Goal: Task Accomplishment & Management: Use online tool/utility

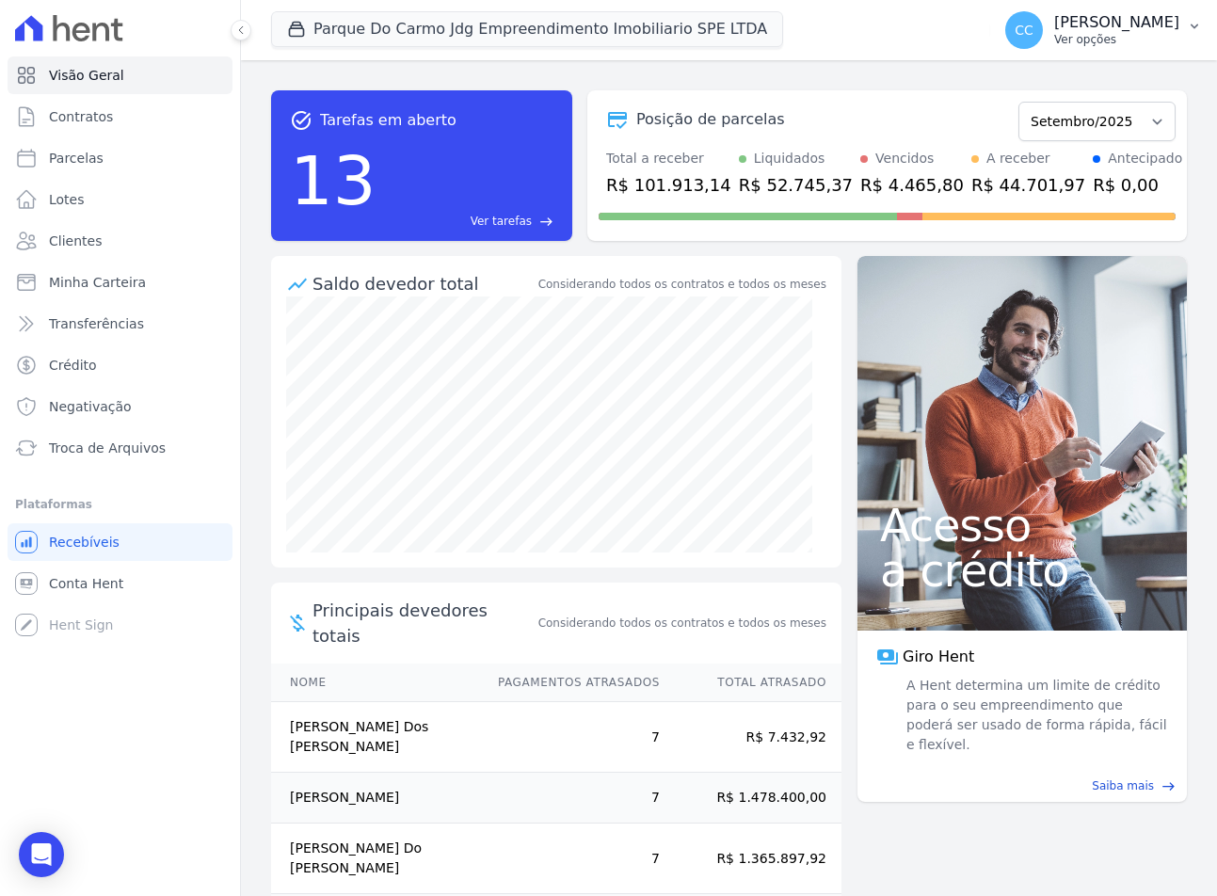
click at [1105, 40] on p "Ver opções" at bounding box center [1117, 39] width 125 height 15
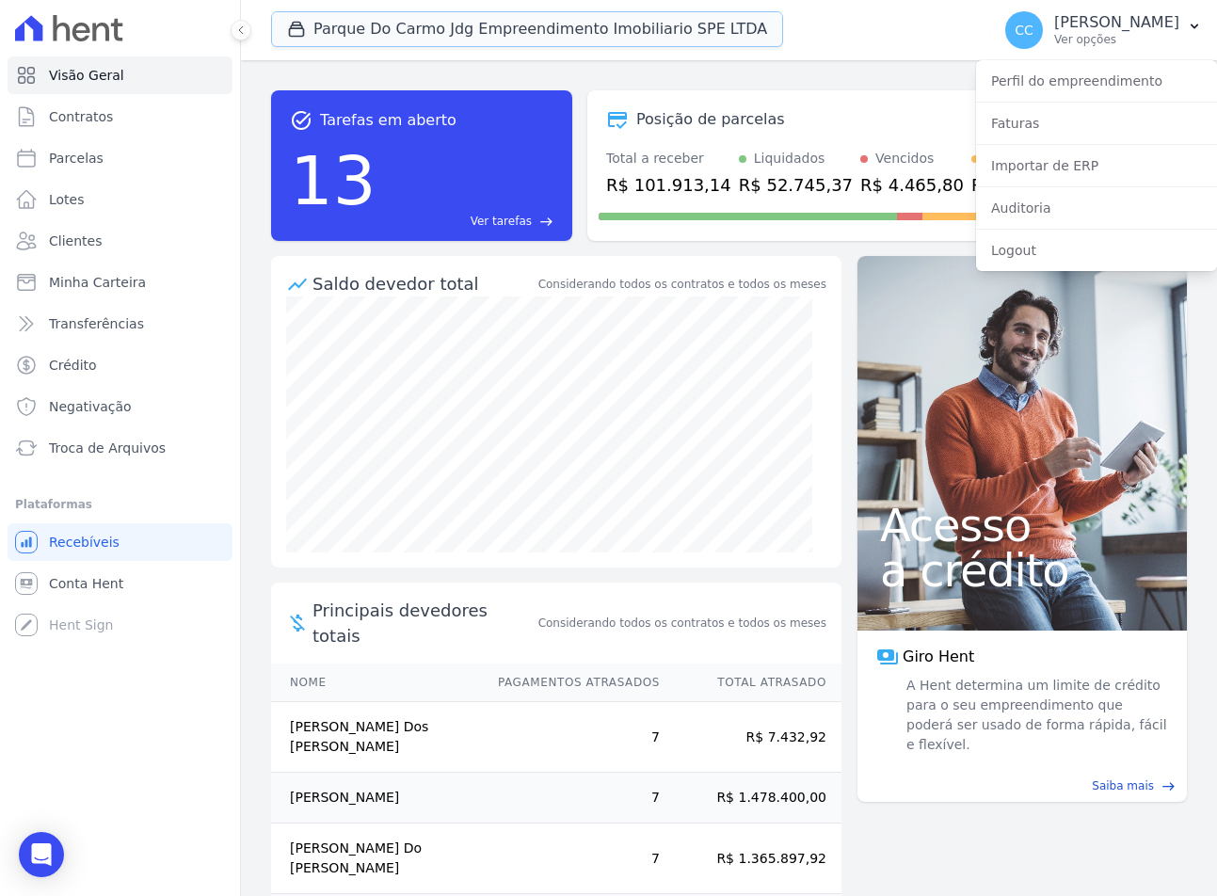
drag, startPoint x: 722, startPoint y: 34, endPoint x: 866, endPoint y: 47, distance: 144.7
click at [866, 47] on div "Parque Do Carmo Jdg Empreendimento Imobiliario SPE LTDA JDG PARQUE DO CARMO JDG…" at bounding box center [627, 30] width 712 height 62
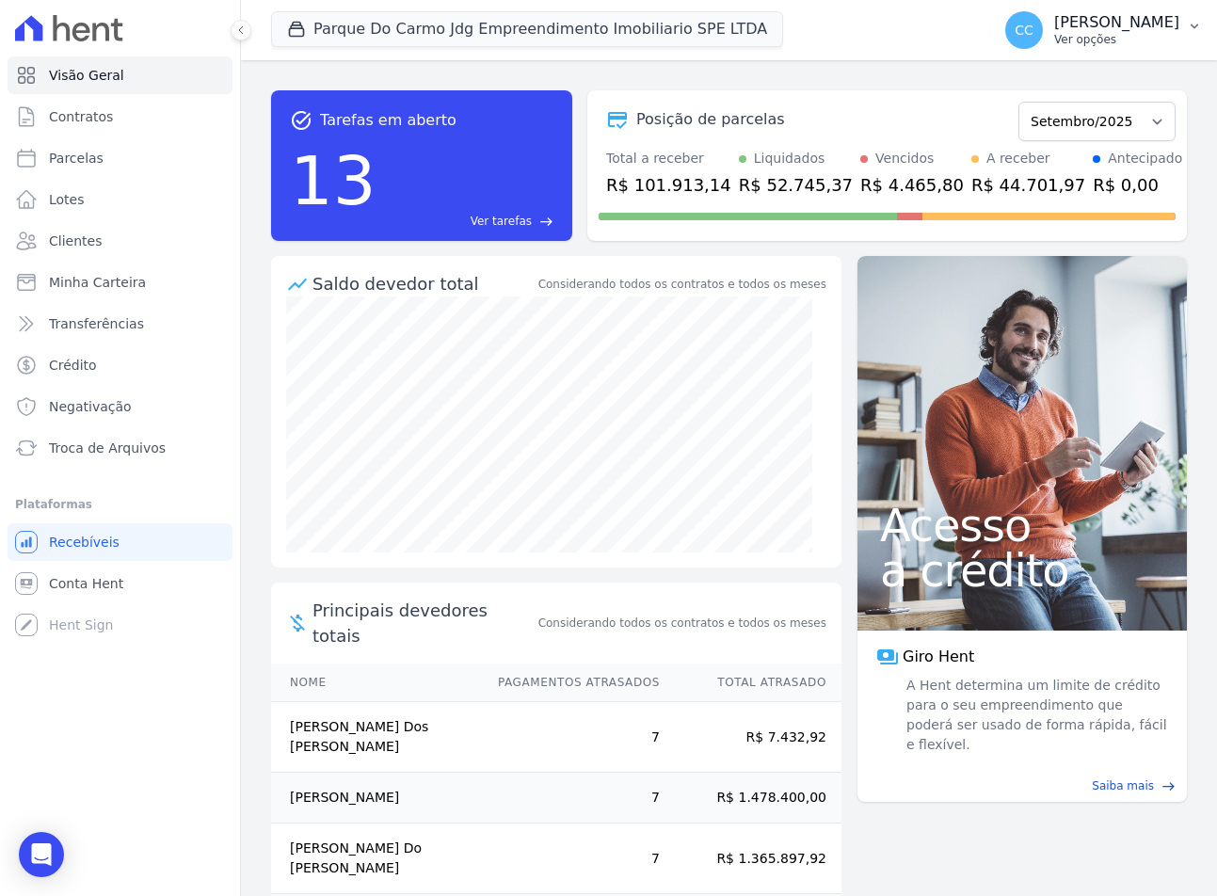
click at [1094, 30] on p "[PERSON_NAME]" at bounding box center [1117, 22] width 125 height 19
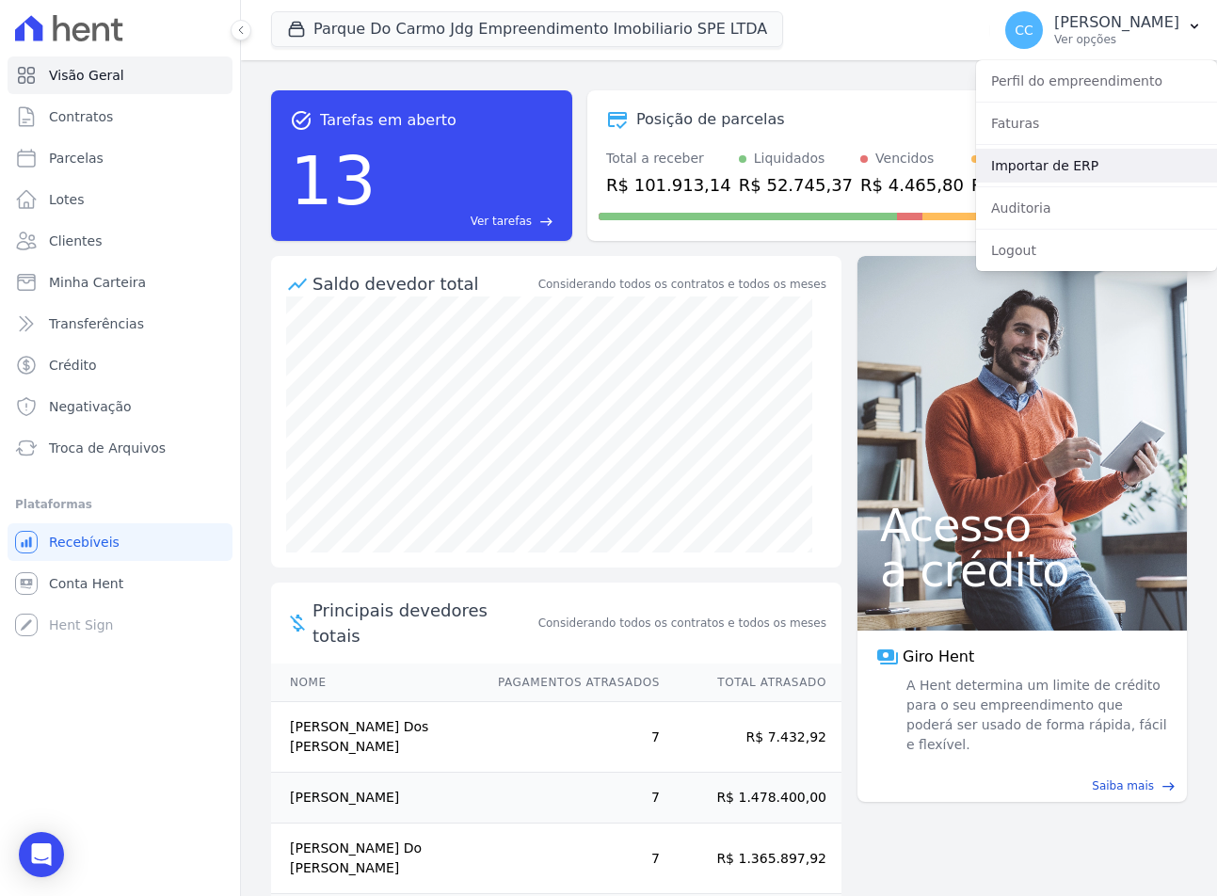
click at [1033, 169] on link "Importar de ERP" at bounding box center [1096, 166] width 241 height 34
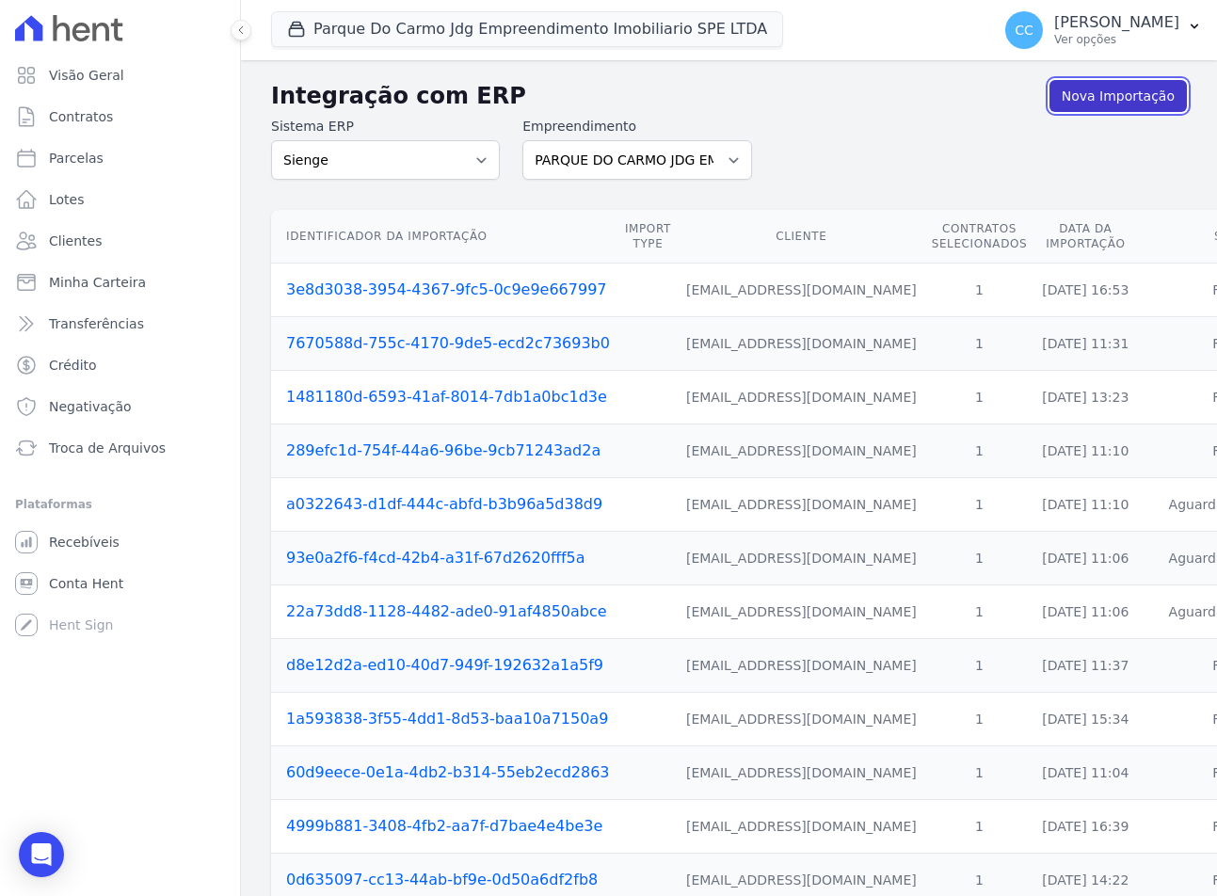
click at [1112, 94] on link "Nova Importação" at bounding box center [1118, 96] width 137 height 32
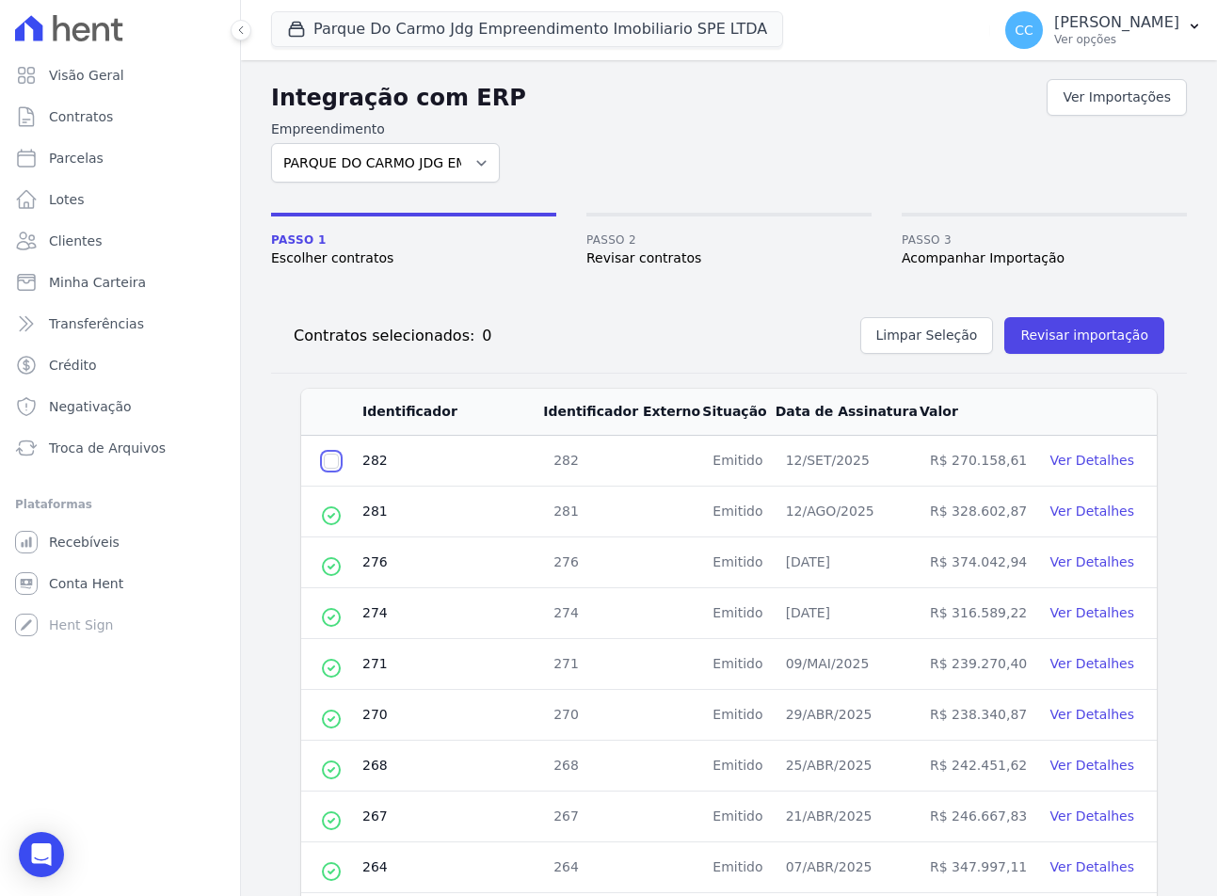
click at [330, 468] on input "checkbox" at bounding box center [331, 461] width 15 height 15
checkbox input "true"
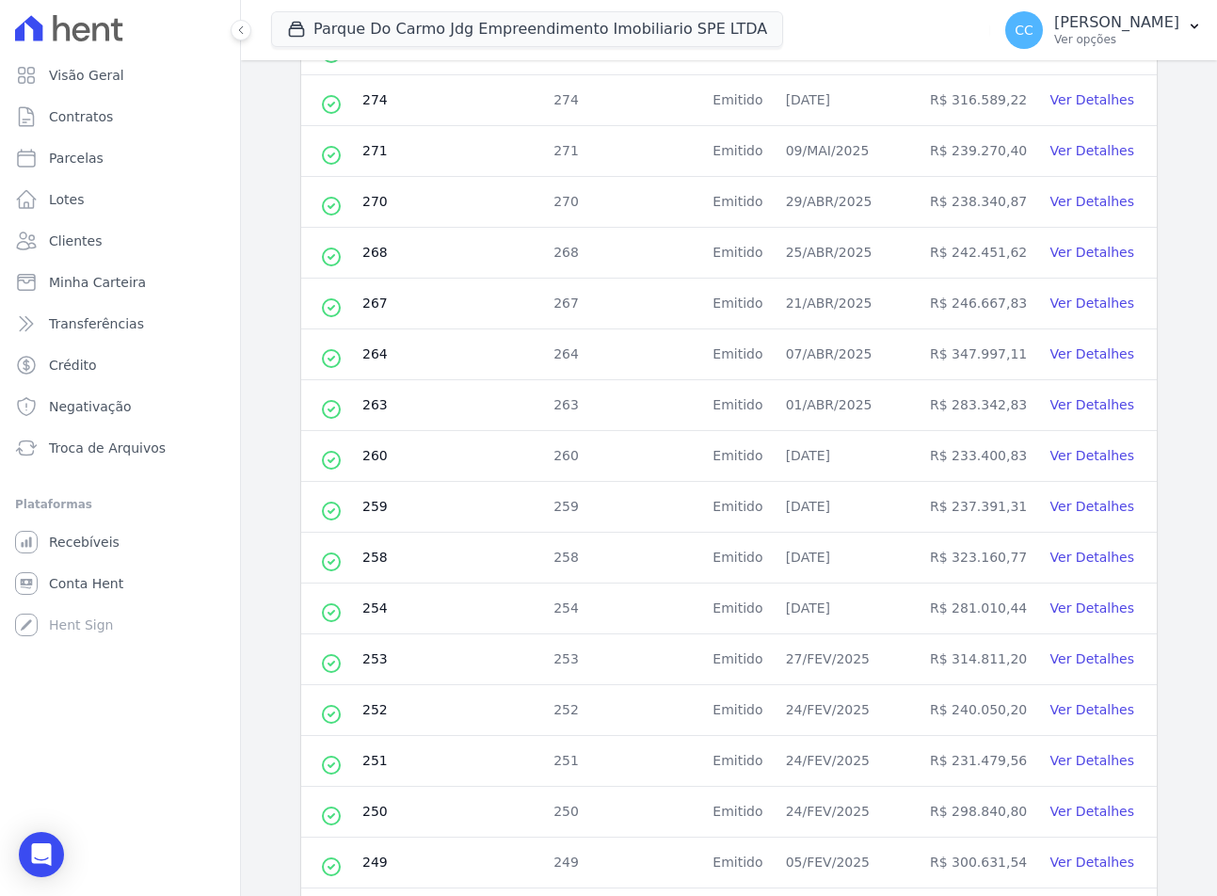
scroll to position [630, 0]
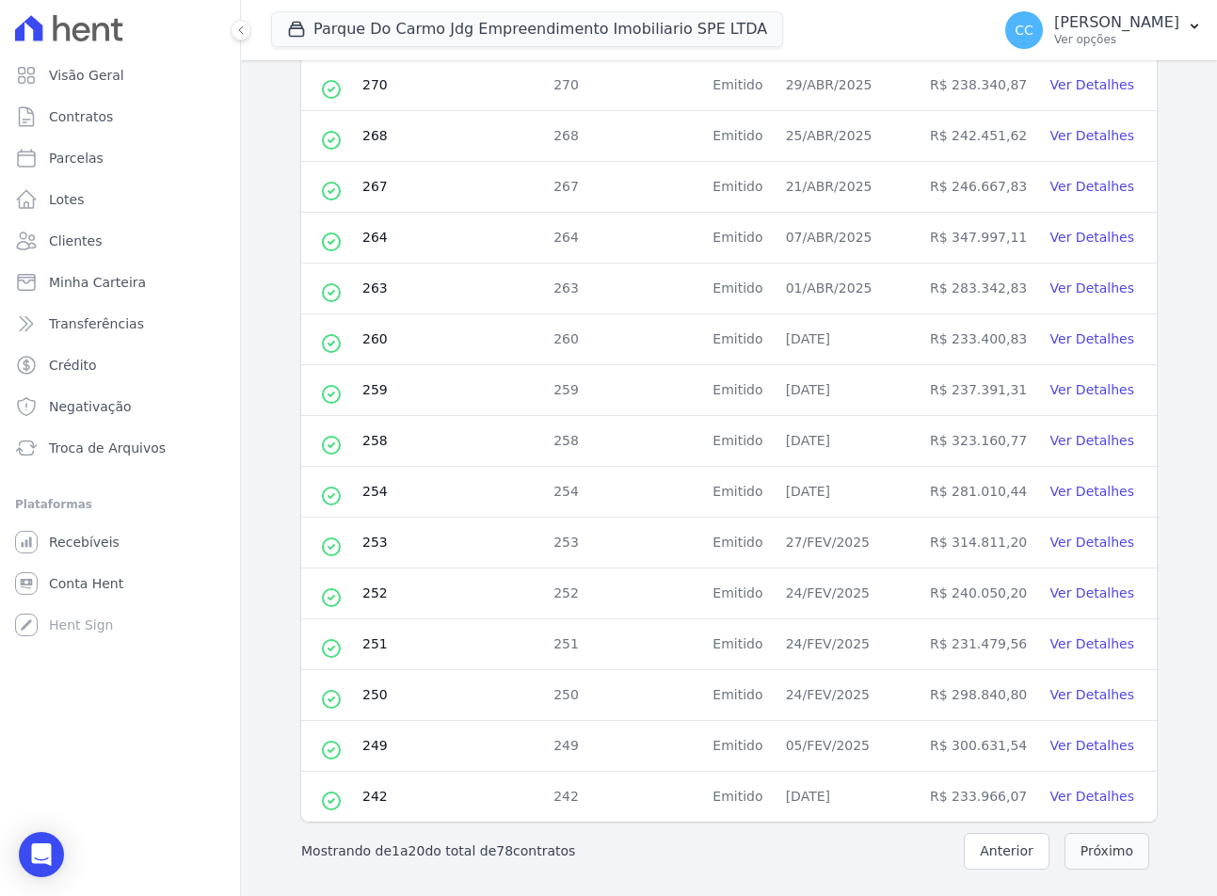
click at [1085, 852] on button "Próximo" at bounding box center [1107, 851] width 85 height 37
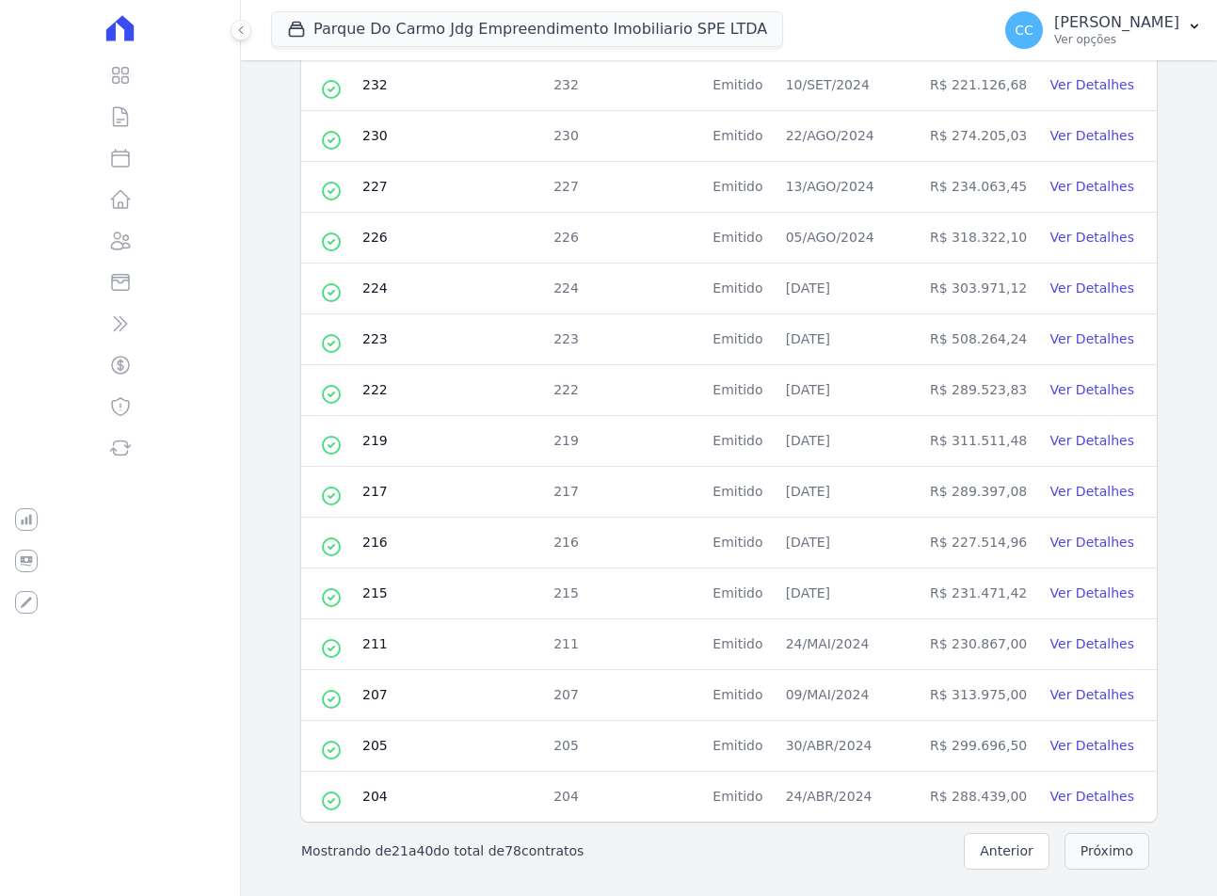
click at [1082, 854] on button "Próximo" at bounding box center [1107, 851] width 85 height 37
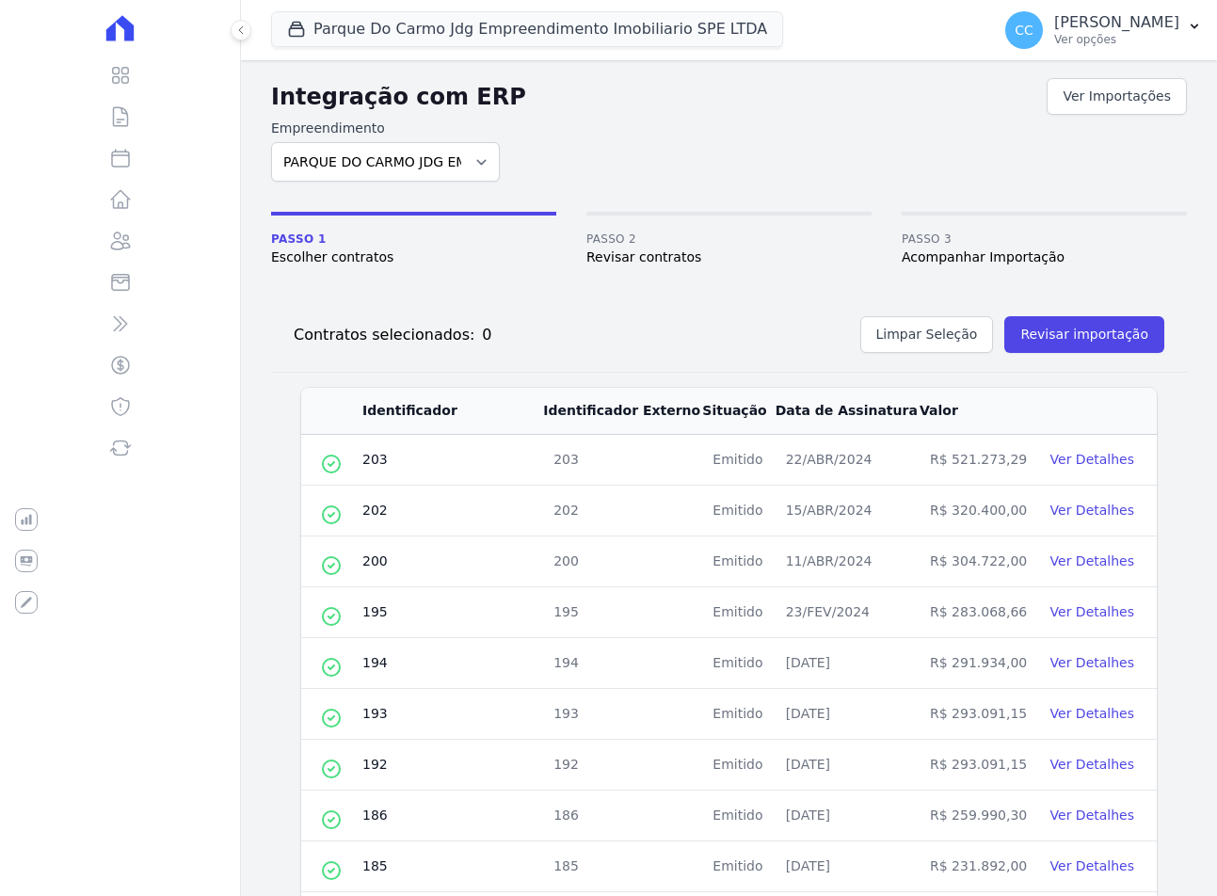
scroll to position [0, 0]
click at [1066, 334] on button "Revisar importação" at bounding box center [1085, 335] width 160 height 37
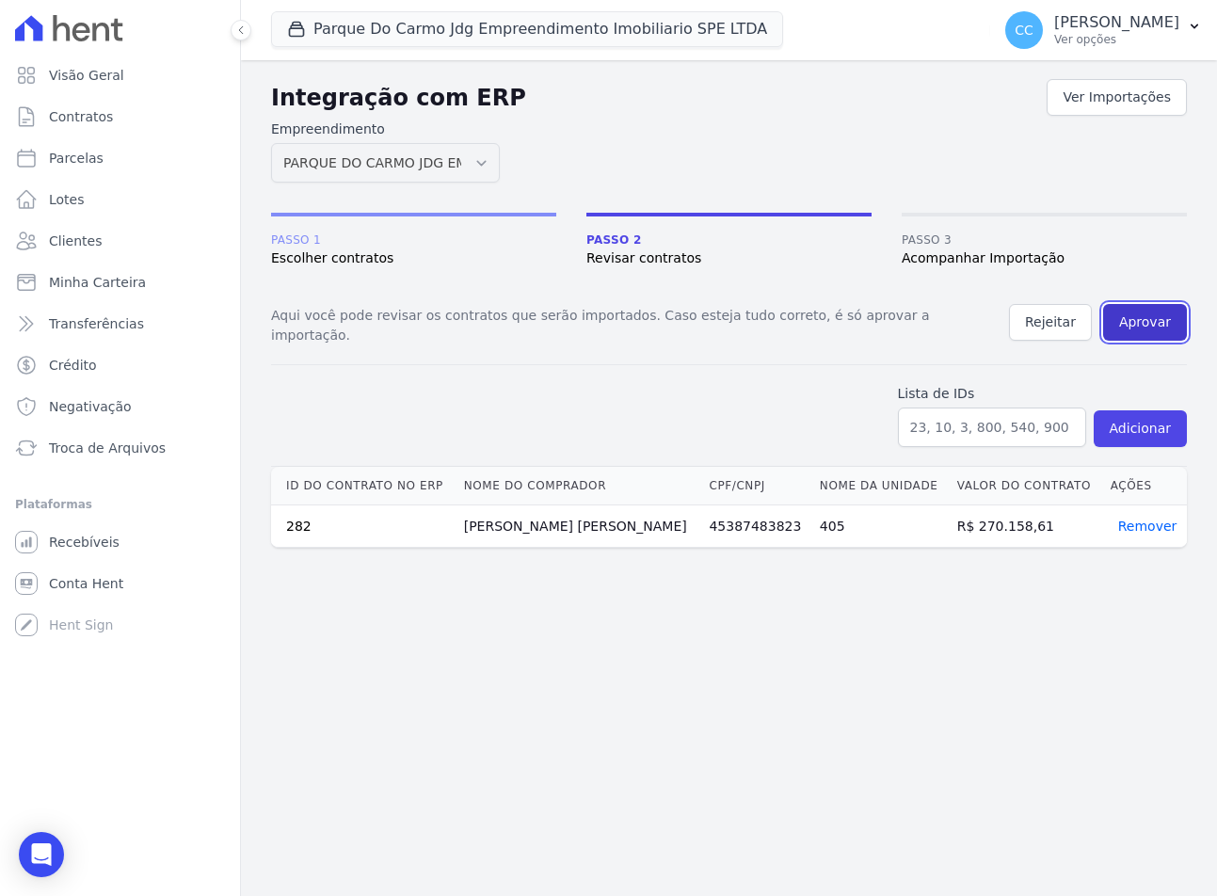
click at [1135, 305] on button "Aprovar" at bounding box center [1145, 322] width 84 height 37
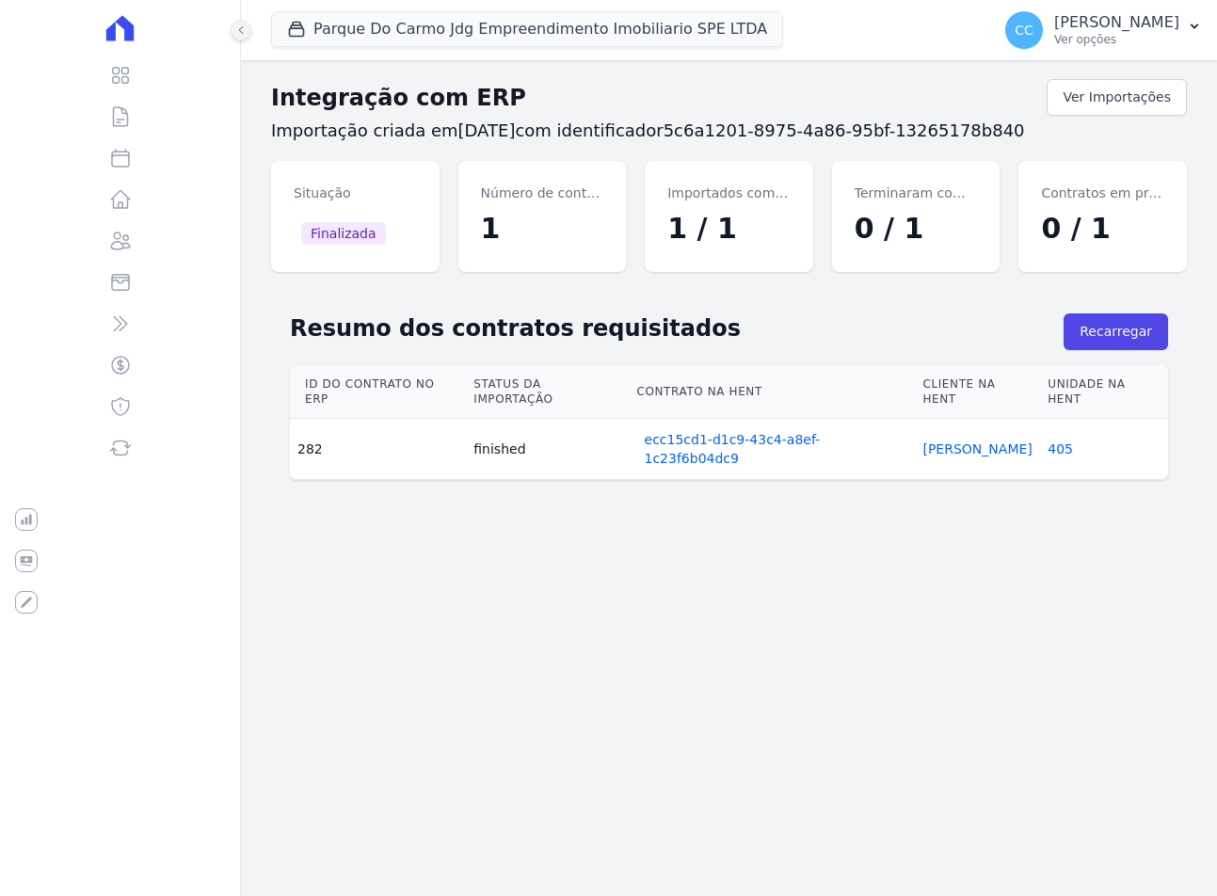
click at [242, 38] on button at bounding box center [241, 30] width 21 height 21
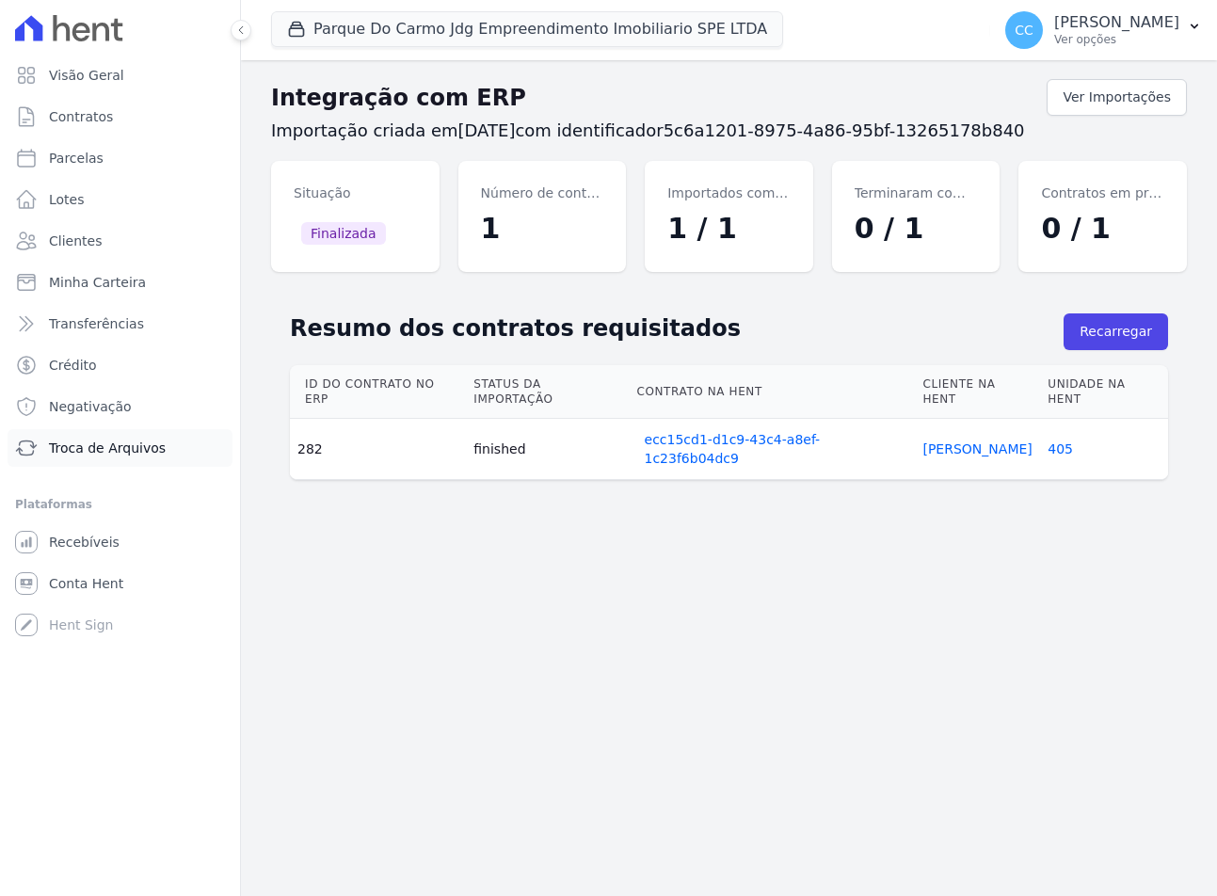
click at [105, 446] on span "Troca de Arquivos" at bounding box center [107, 448] width 117 height 19
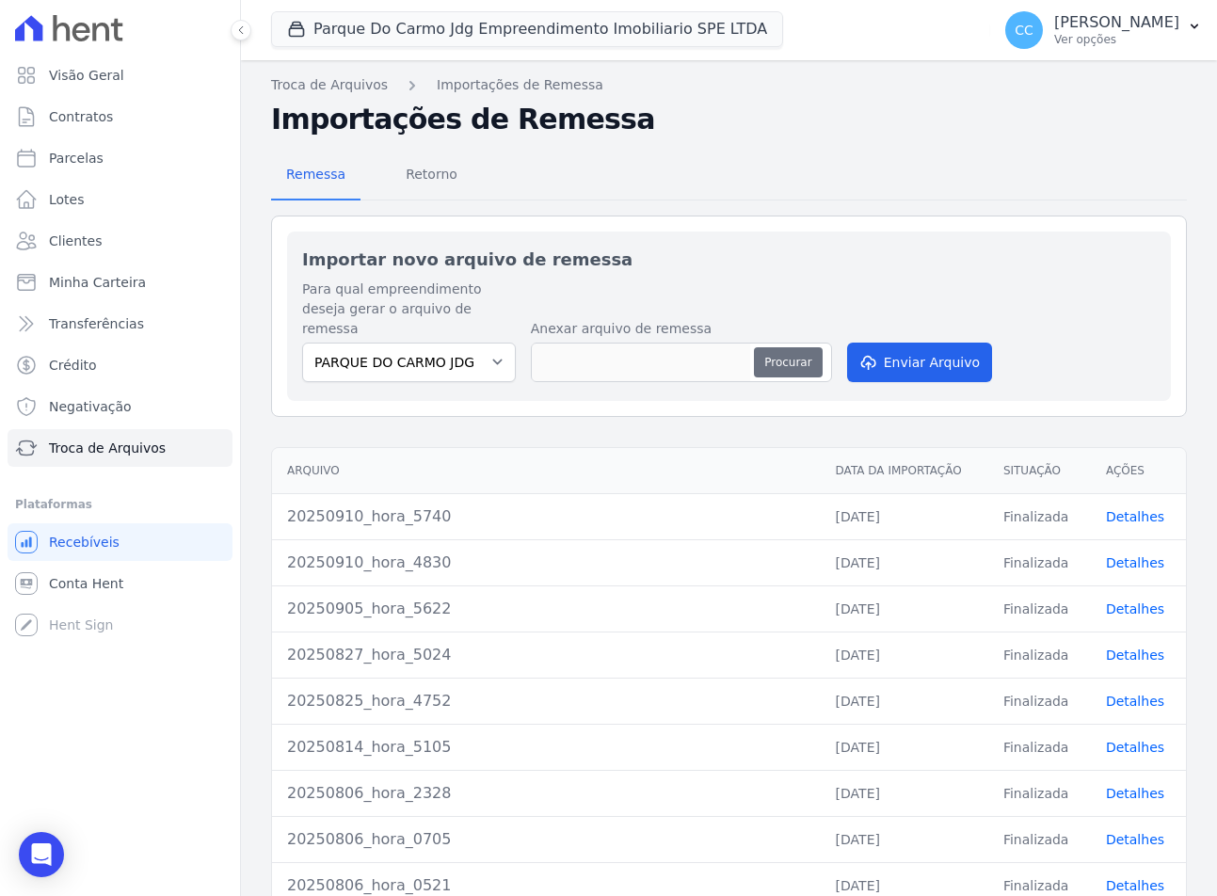
click at [787, 347] on button "Procurar" at bounding box center [788, 362] width 68 height 30
type input "20250912_hora_0959"
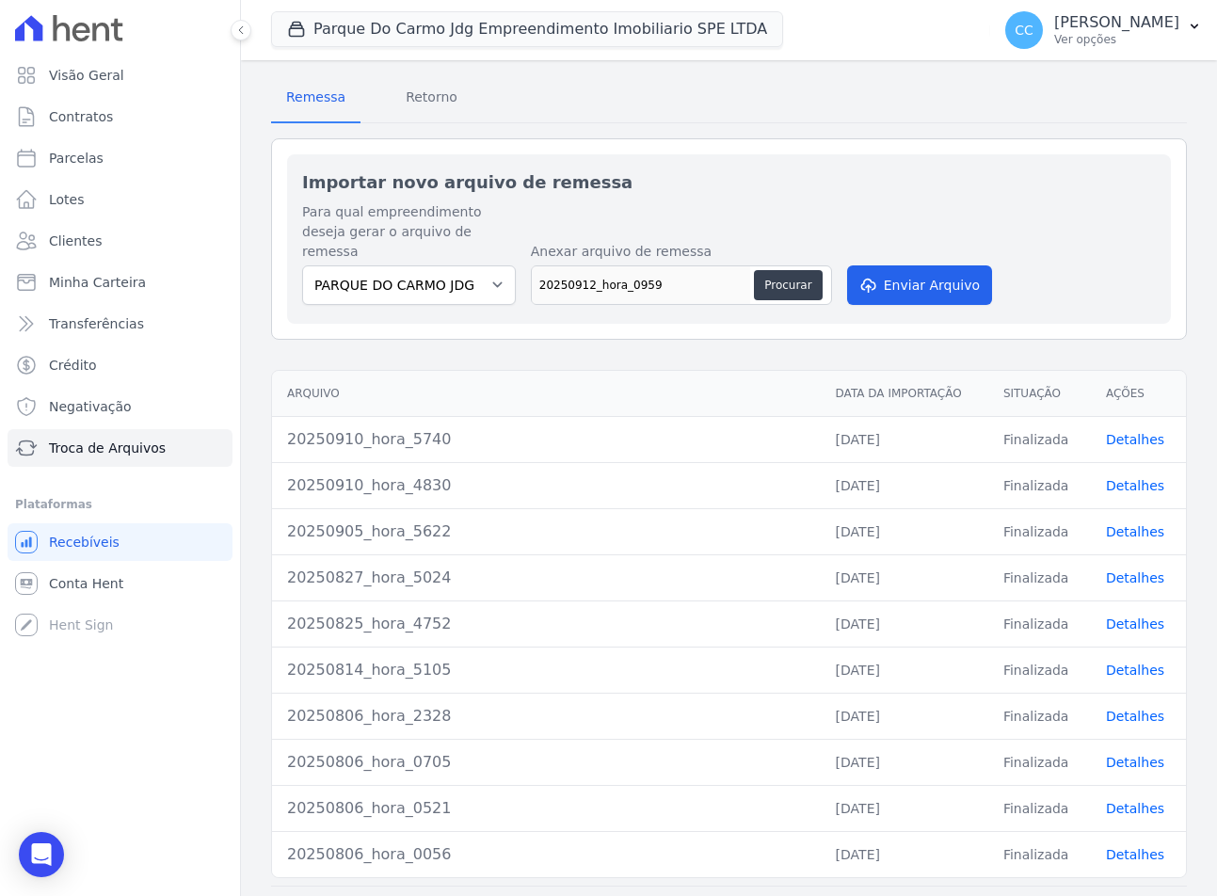
scroll to position [129, 0]
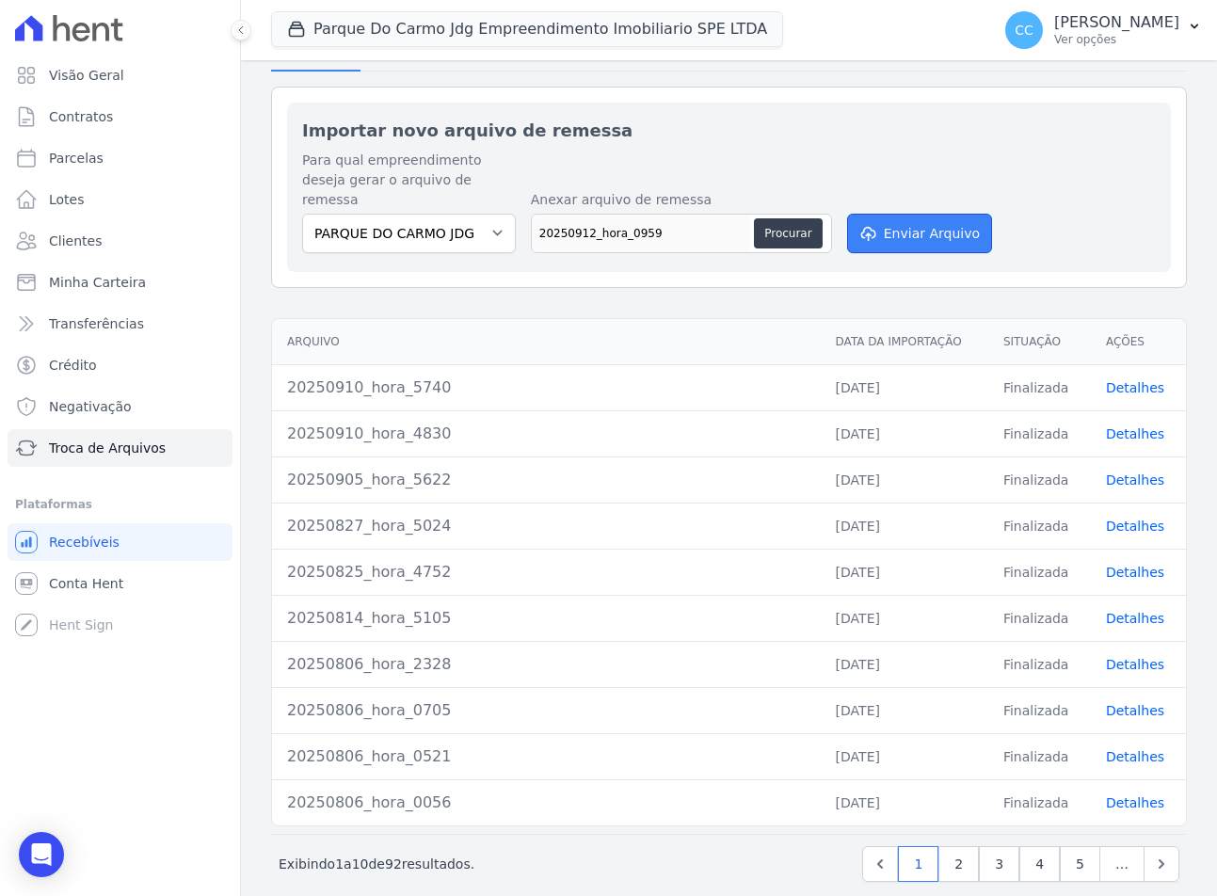
click at [899, 214] on button "Enviar Arquivo" at bounding box center [919, 234] width 145 height 40
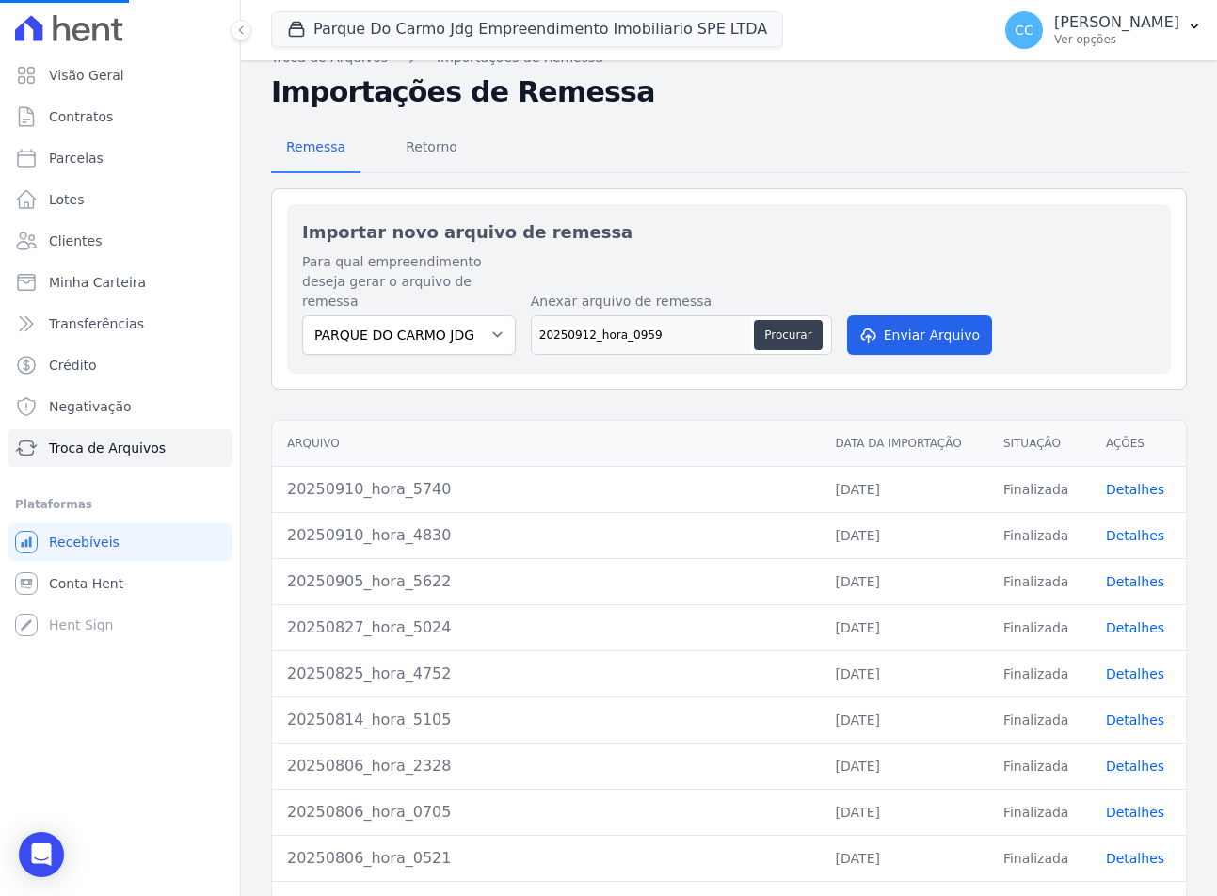
scroll to position [0, 0]
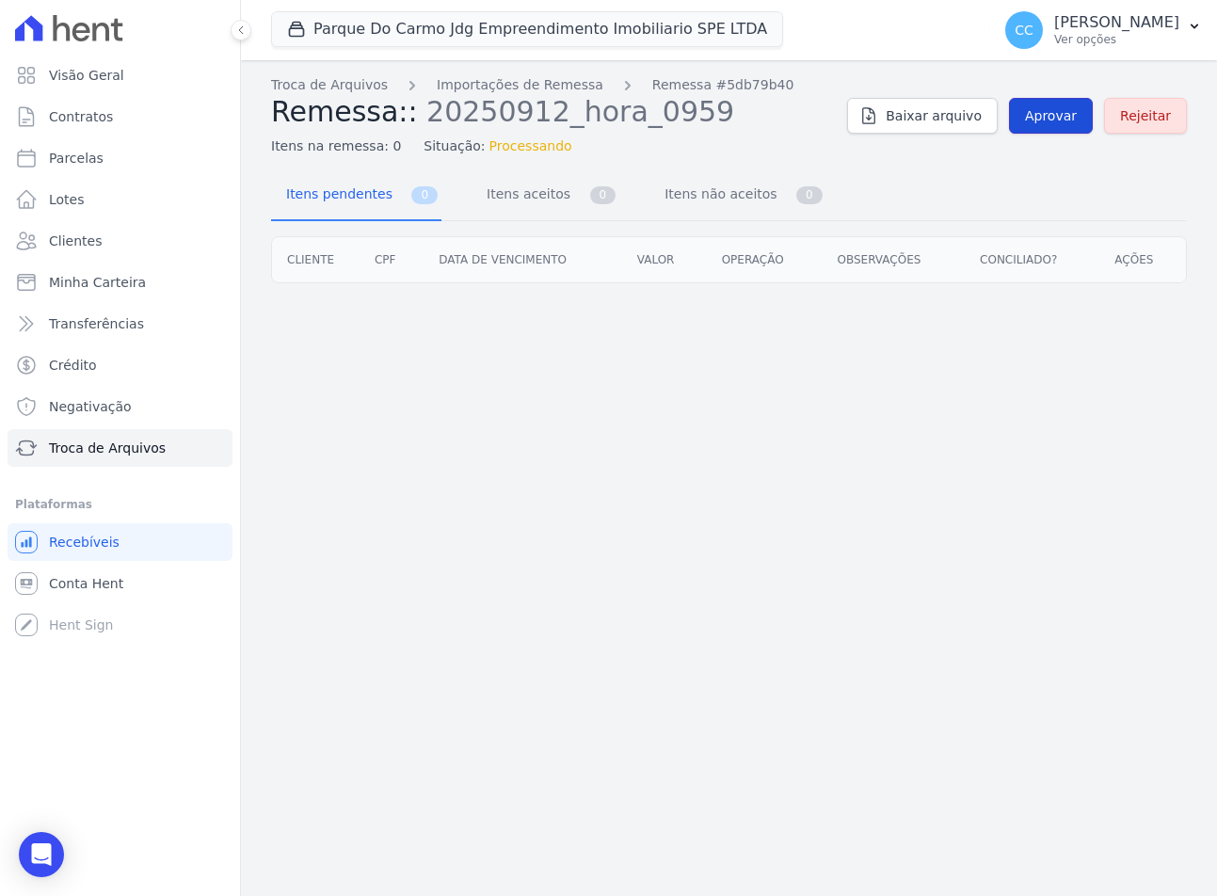
click at [1065, 121] on span "Aprovar" at bounding box center [1051, 115] width 52 height 19
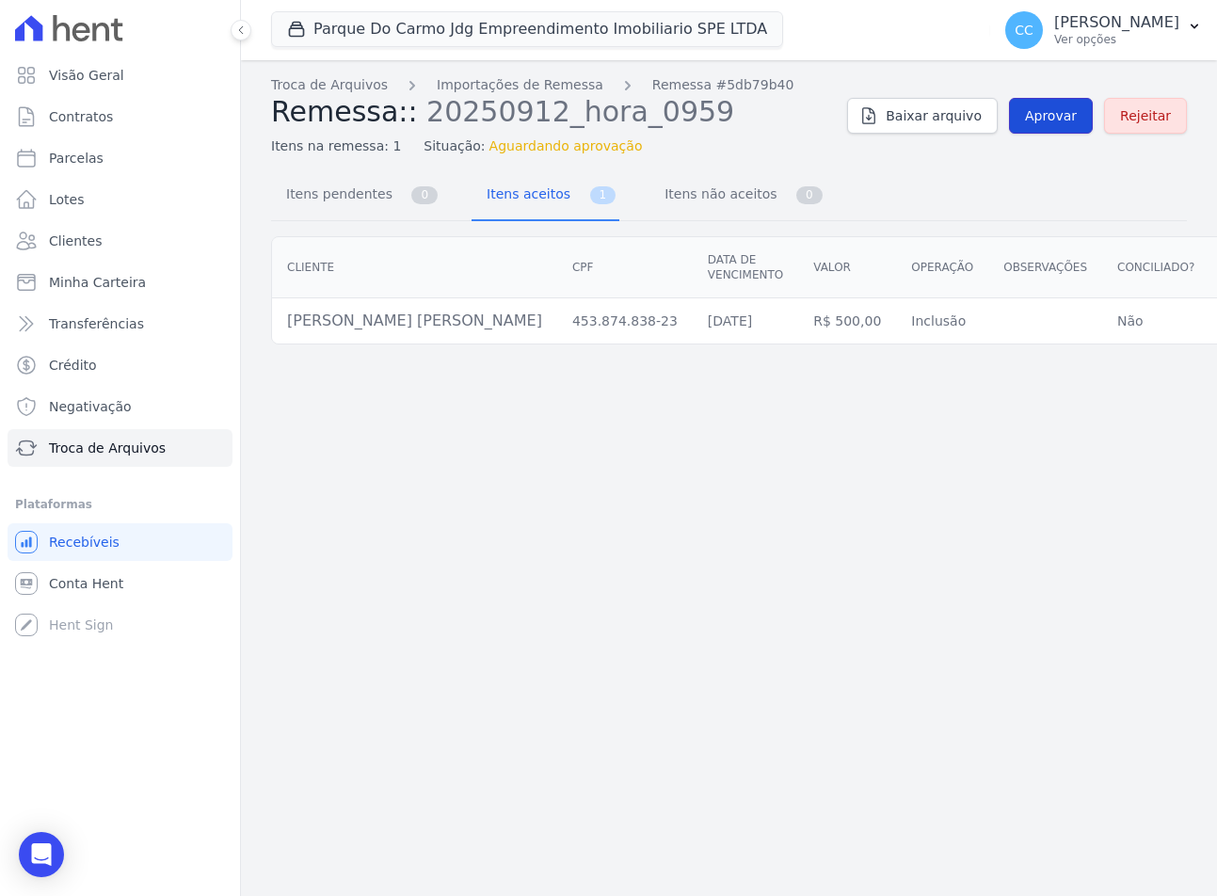
click at [1065, 129] on link "Aprovar" at bounding box center [1051, 116] width 84 height 36
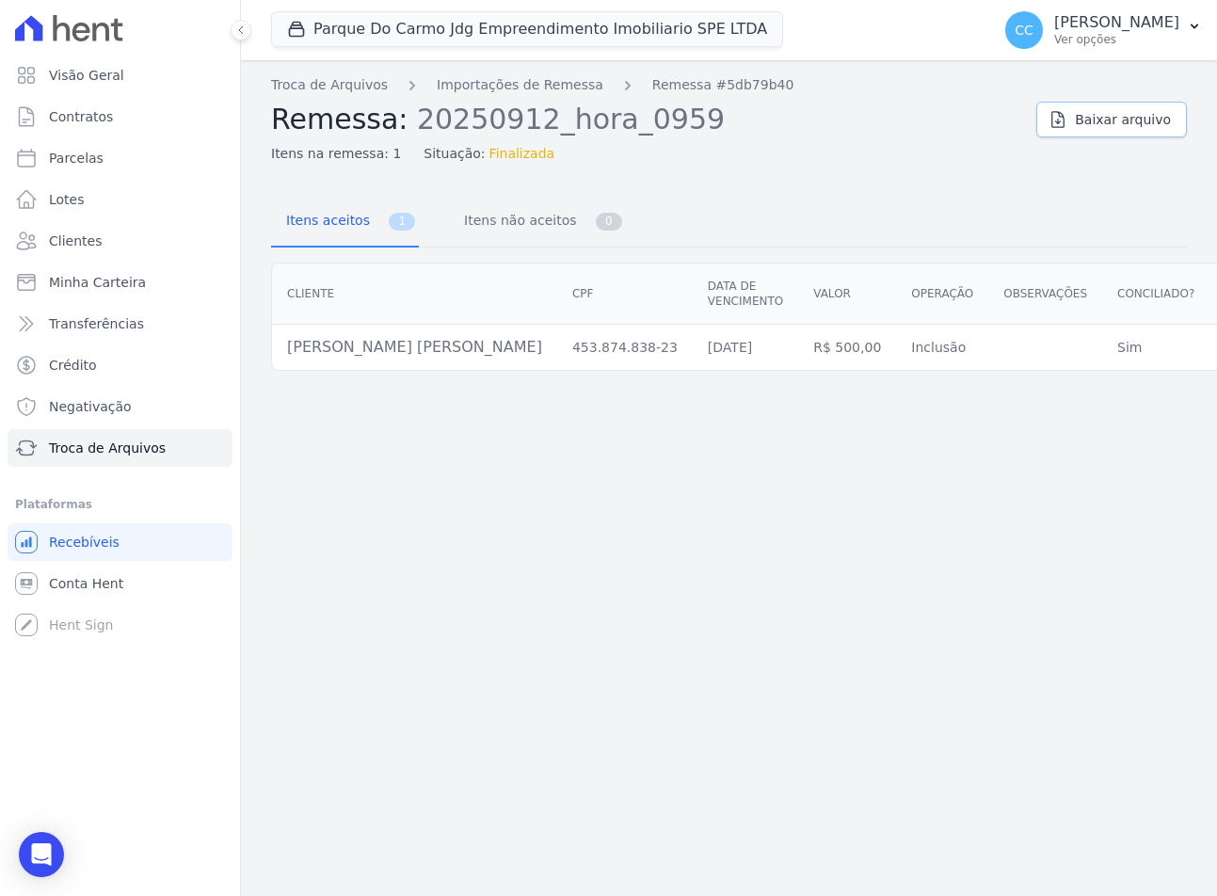
click at [1065, 129] on link "Baixar arquivo" at bounding box center [1112, 120] width 151 height 36
drag, startPoint x: 915, startPoint y: 166, endPoint x: 648, endPoint y: 197, distance: 269.2
click at [915, 168] on div "Troca de Arquivos Importações de Remessa Remessa #5db79b40 Remessa: 20250912_ho…" at bounding box center [729, 478] width 976 height 836
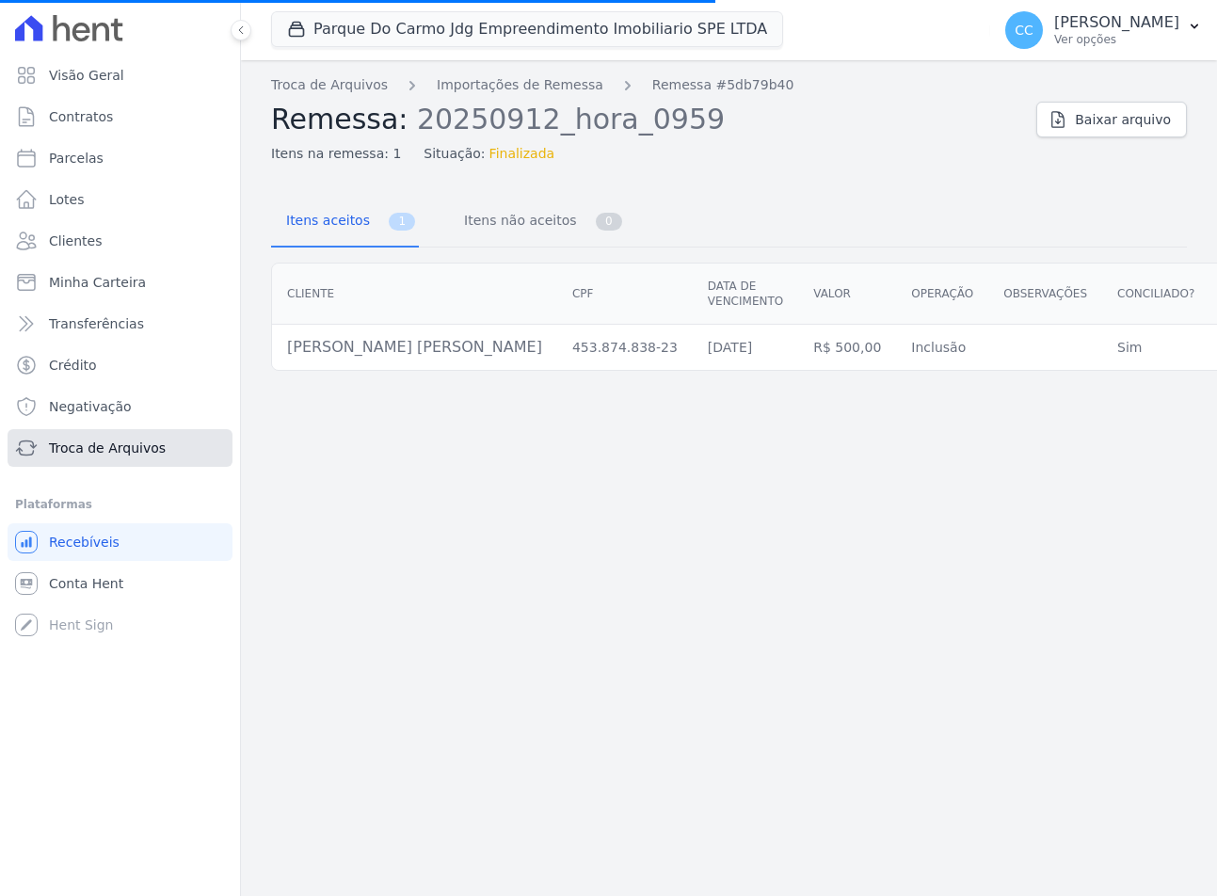
click at [90, 445] on span "Troca de Arquivos" at bounding box center [107, 448] width 117 height 19
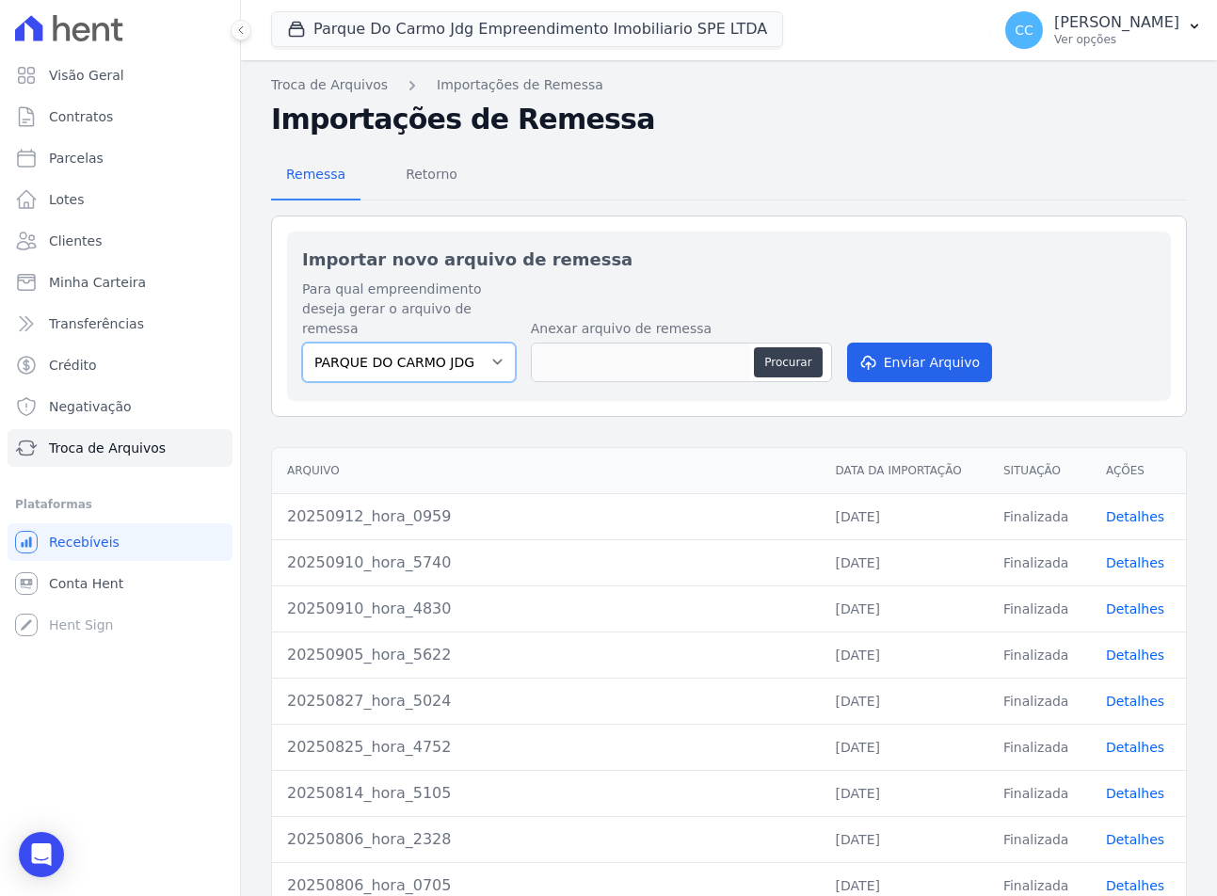
click at [408, 346] on select "PARQUE DO CARMO JDG EMPREENDIMENTO IMOBILIARIO SPE LTDA" at bounding box center [409, 363] width 214 height 40
click at [418, 23] on button "Parque Do Carmo Jdg Empreendimento Imobiliario SPE LTDA" at bounding box center [527, 29] width 512 height 36
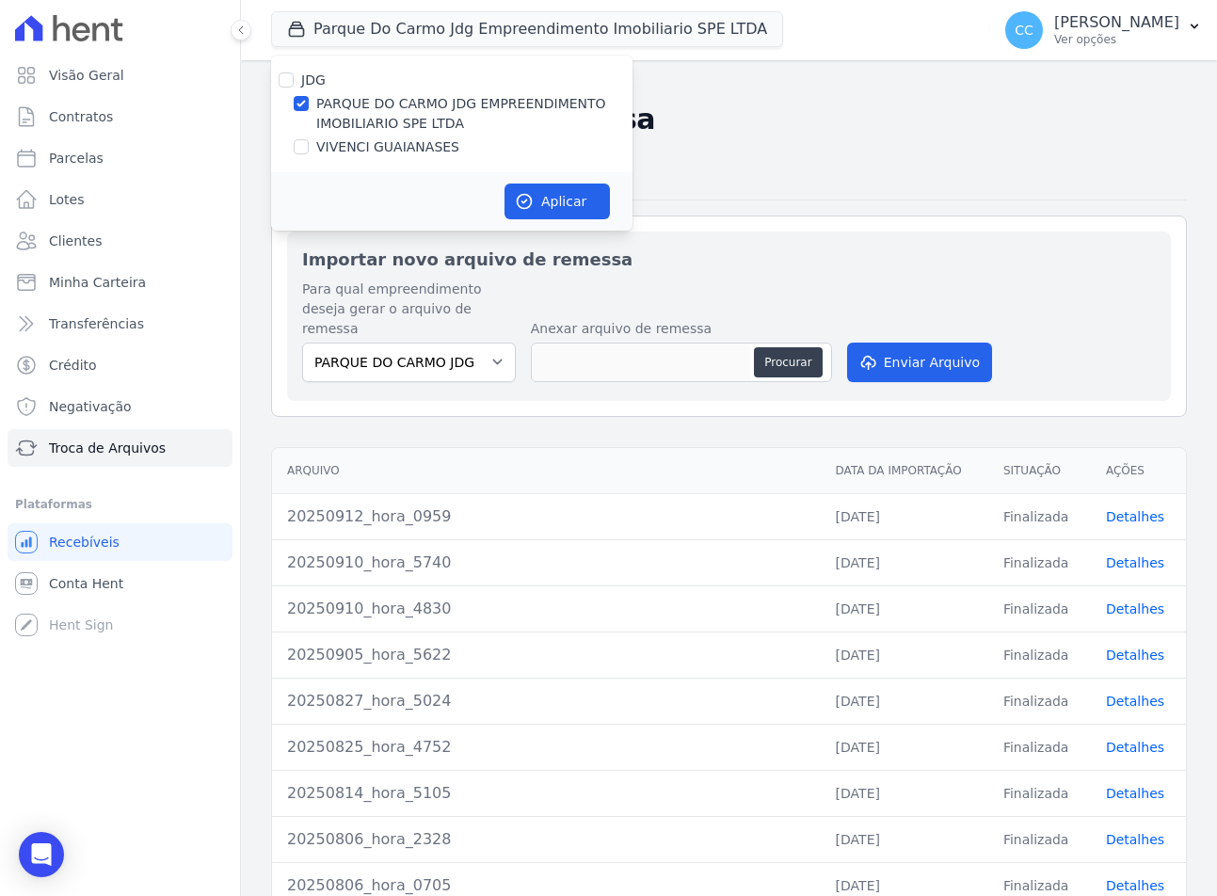
click at [369, 152] on label "VIVENCI GUAIANASES" at bounding box center [387, 147] width 143 height 20
click at [309, 152] on input "VIVENCI GUAIANASES" at bounding box center [301, 146] width 15 height 15
checkbox input "true"
click at [369, 109] on label "PARQUE DO CARMO JDG EMPREENDIMENTO IMOBILIARIO SPE LTDA" at bounding box center [474, 114] width 316 height 40
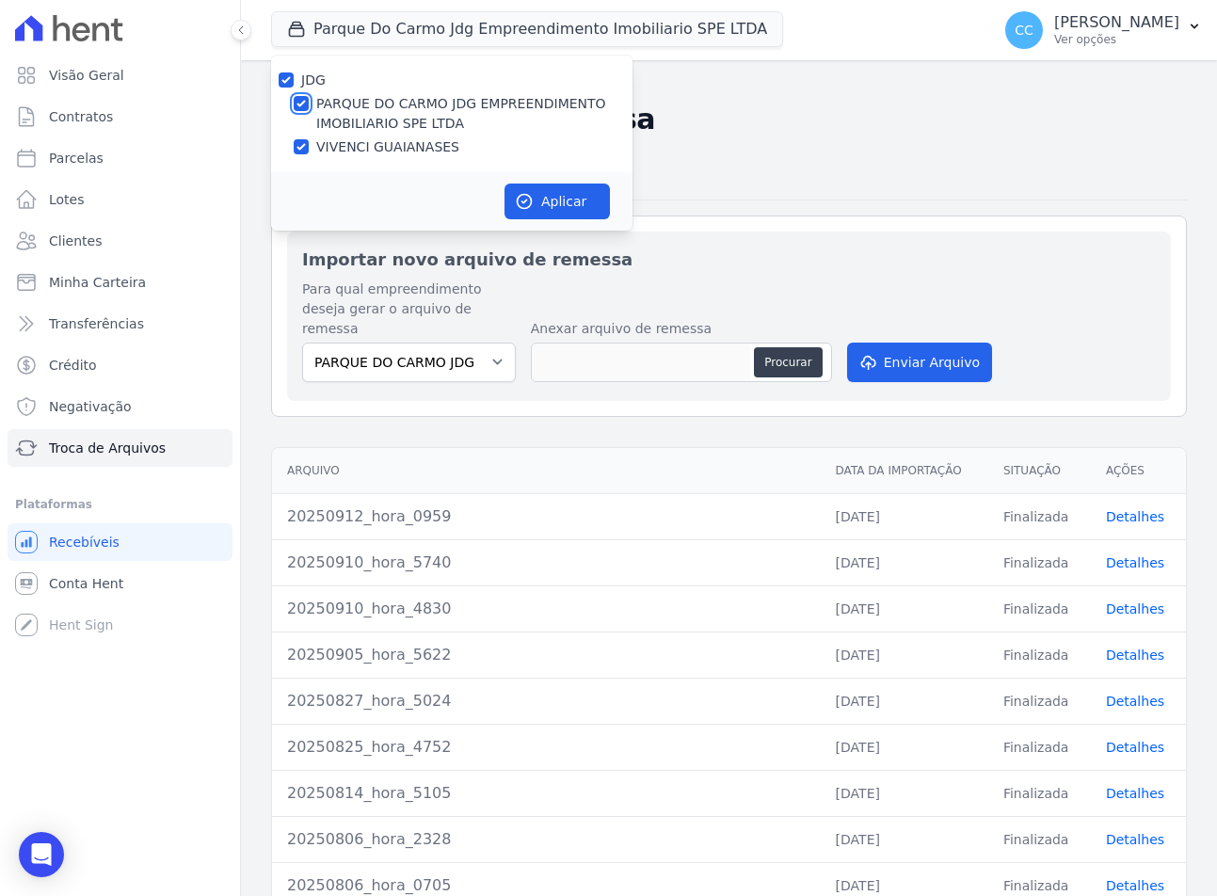
click at [309, 109] on input "PARQUE DO CARMO JDG EMPREENDIMENTO IMOBILIARIO SPE LTDA" at bounding box center [301, 103] width 15 height 15
checkbox input "false"
click at [556, 197] on button "Aplicar" at bounding box center [557, 202] width 105 height 36
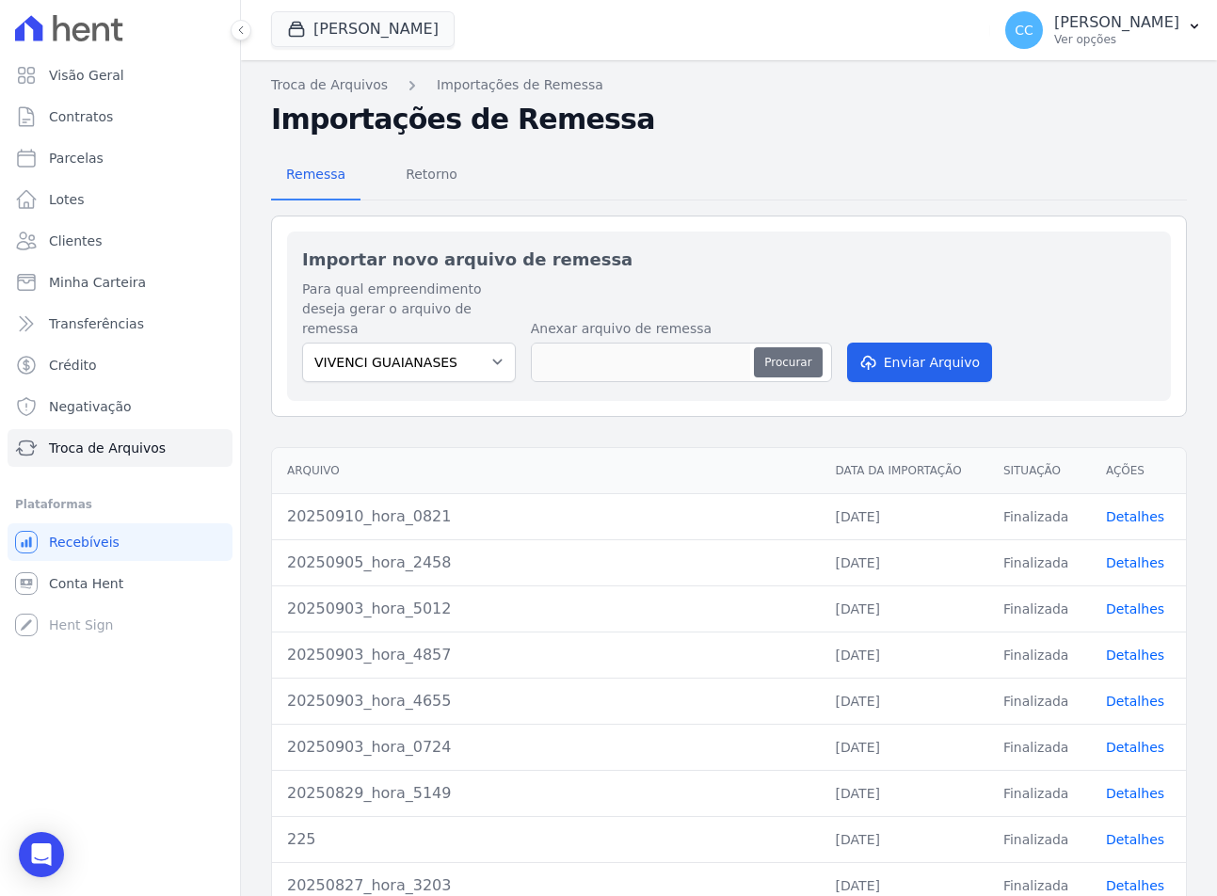
click at [782, 355] on button "Procurar" at bounding box center [788, 362] width 68 height 30
type input "20250912_hora_2037"
click at [902, 343] on button "Enviar Arquivo" at bounding box center [919, 363] width 145 height 40
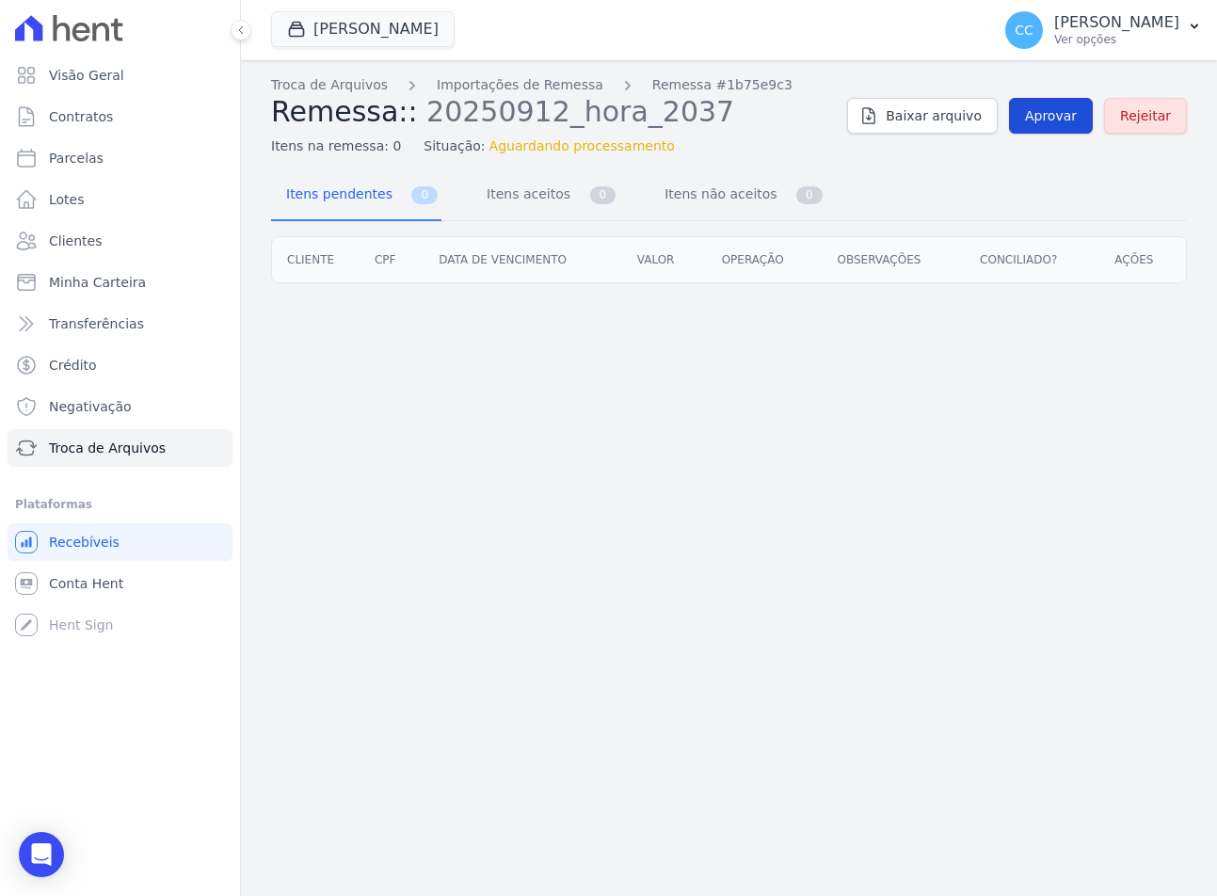
click at [1049, 121] on span "Aprovar" at bounding box center [1051, 115] width 52 height 19
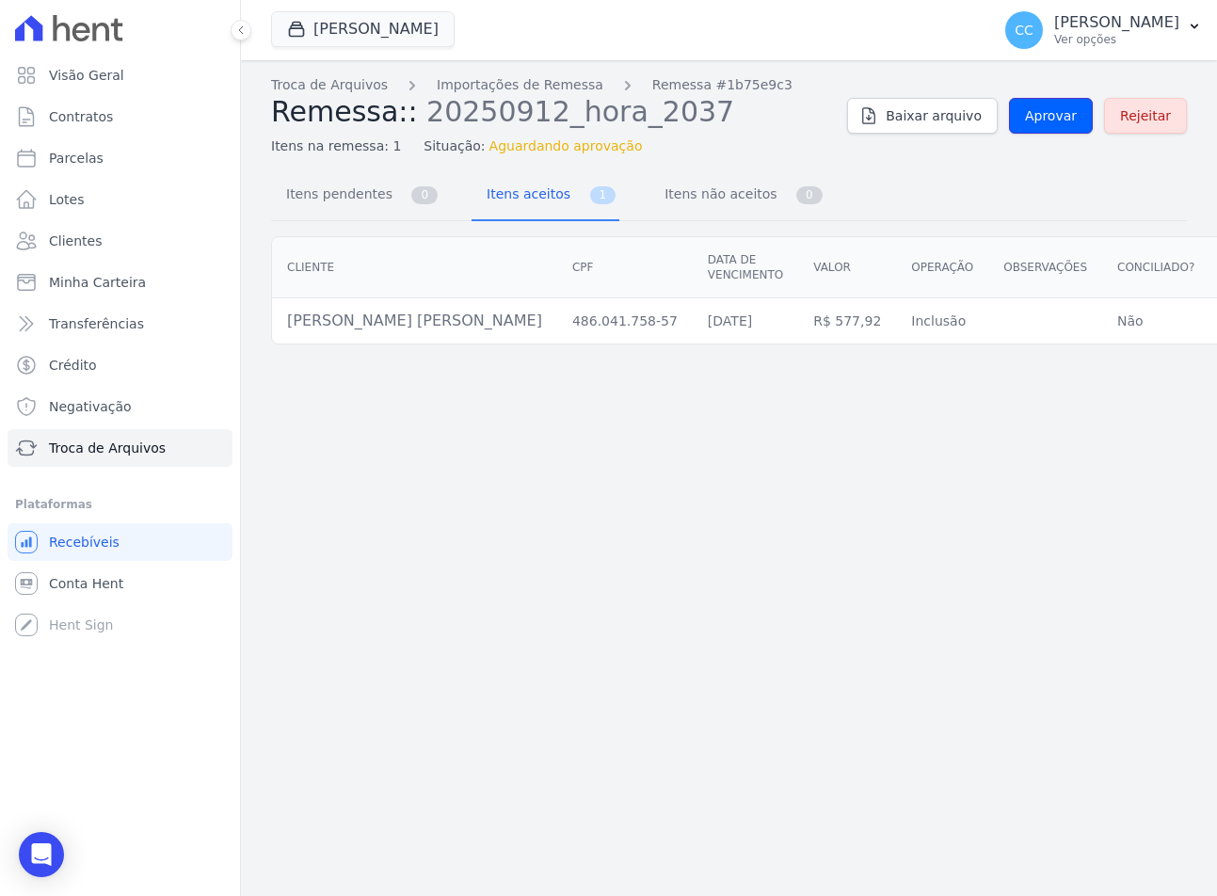
click at [1049, 121] on span "Aprovar" at bounding box center [1051, 115] width 52 height 19
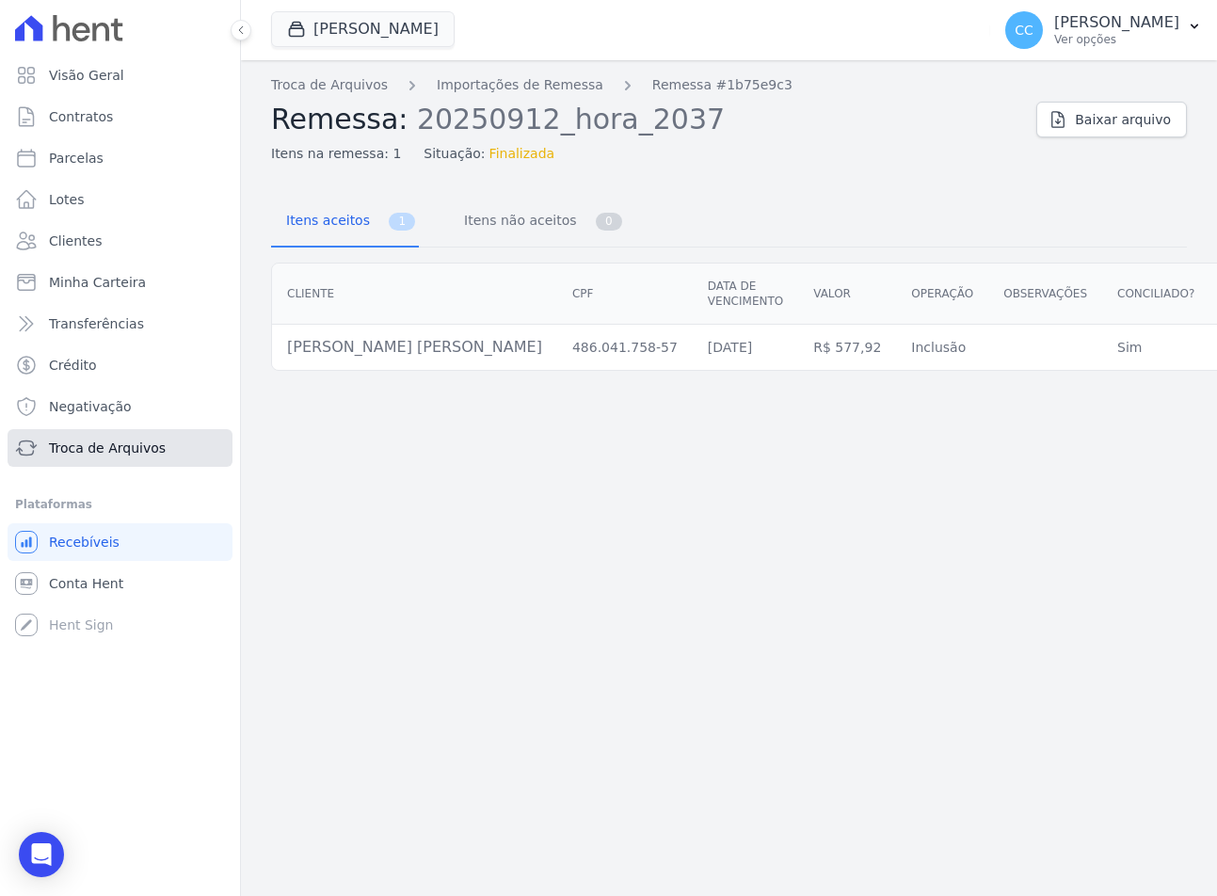
click at [95, 445] on span "Troca de Arquivos" at bounding box center [107, 448] width 117 height 19
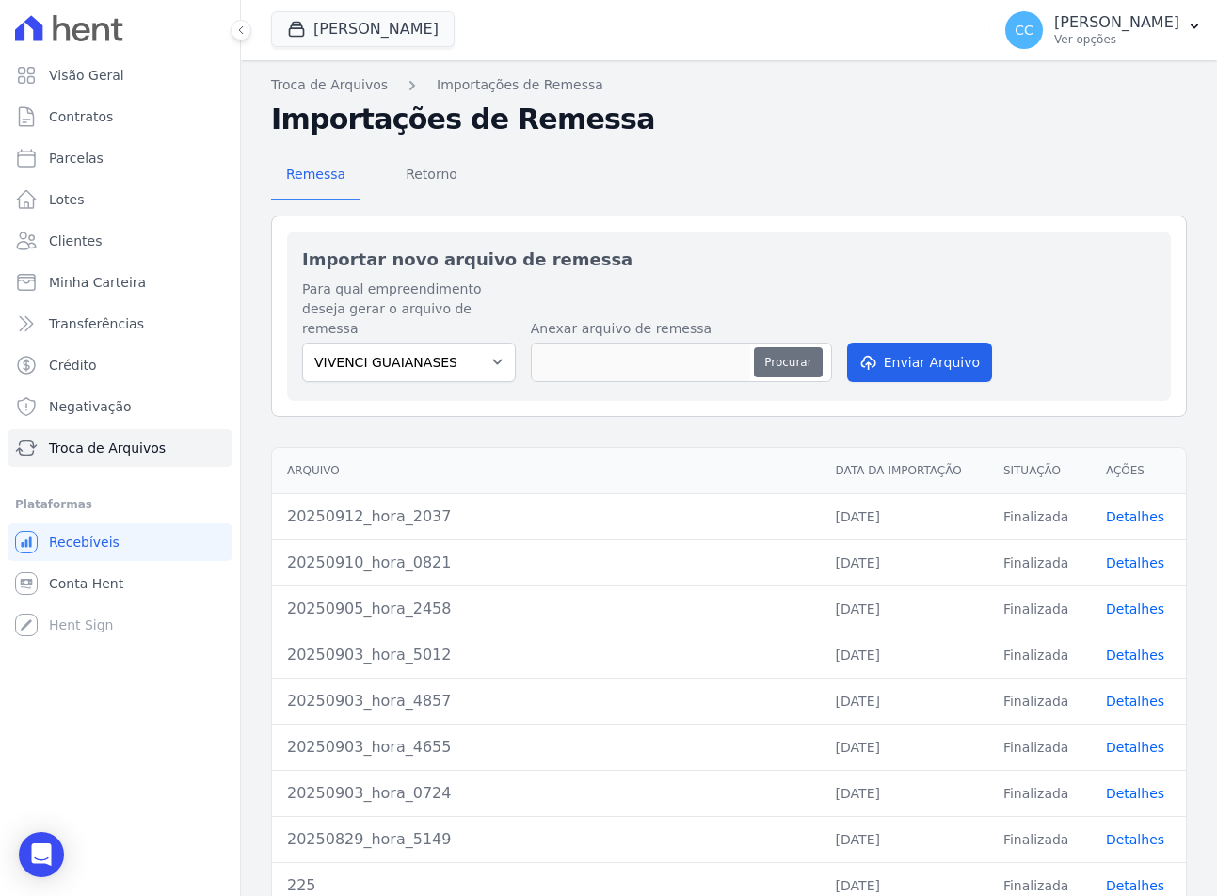
click at [760, 350] on button "Procurar" at bounding box center [788, 362] width 68 height 30
type input "20250912_hora_2238"
click at [877, 343] on button "Enviar Arquivo" at bounding box center [919, 363] width 145 height 40
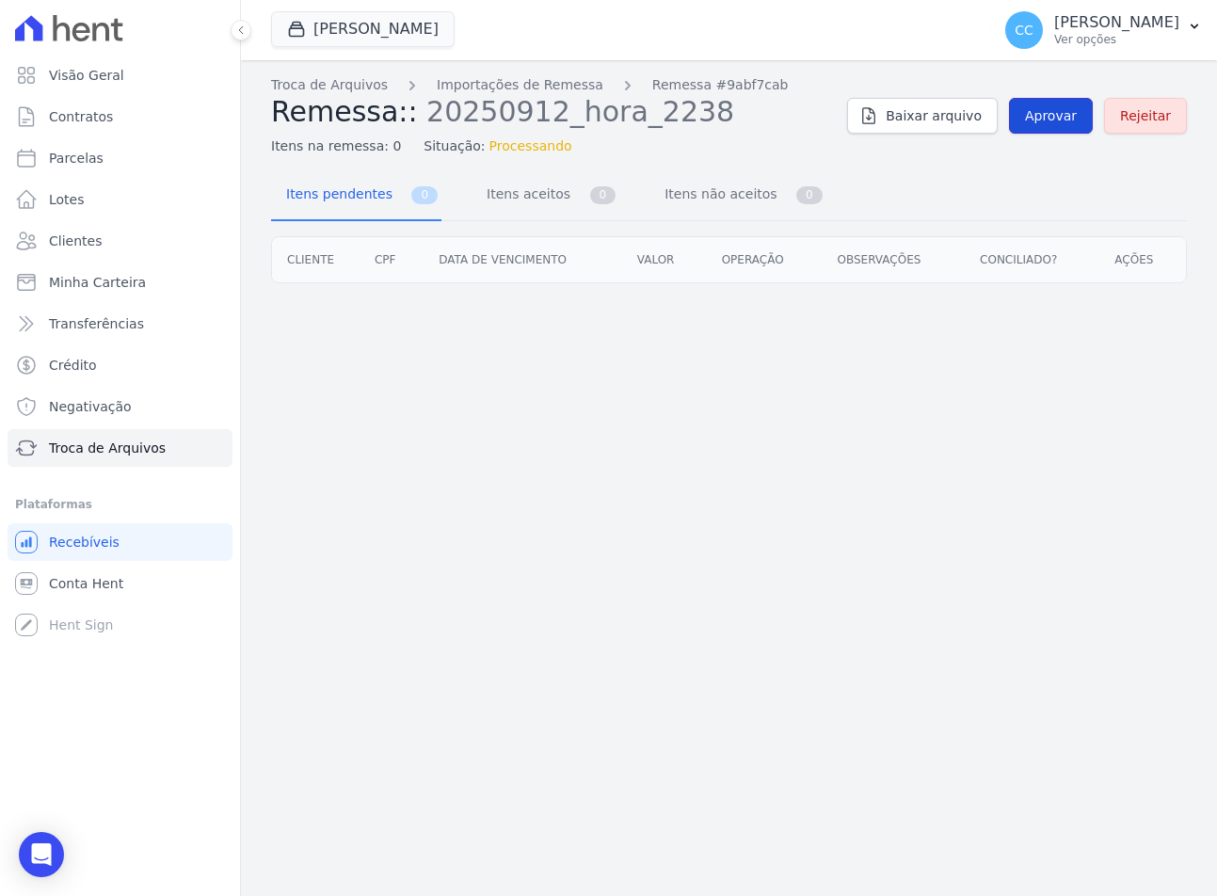
click at [1050, 108] on span "Aprovar" at bounding box center [1051, 115] width 52 height 19
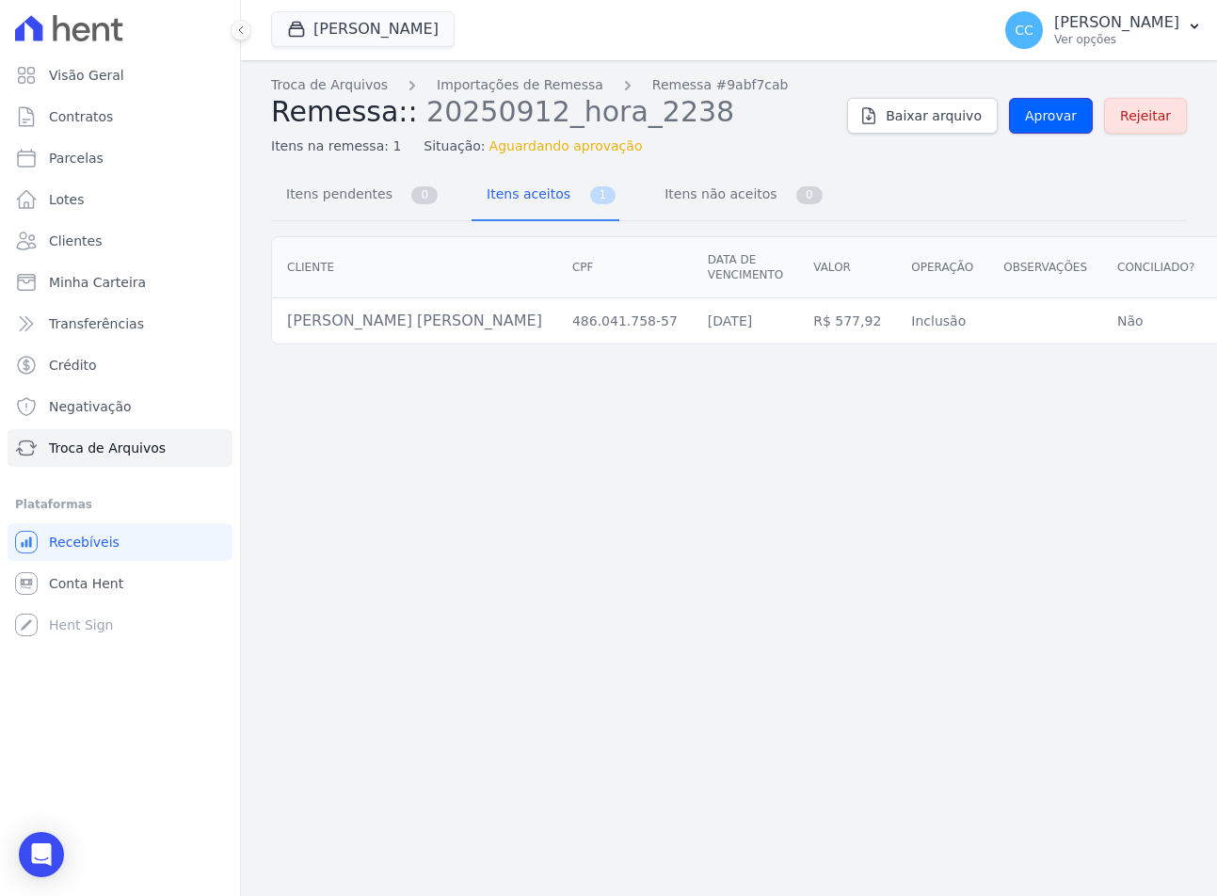
click at [1050, 108] on span "Aprovar" at bounding box center [1051, 115] width 52 height 19
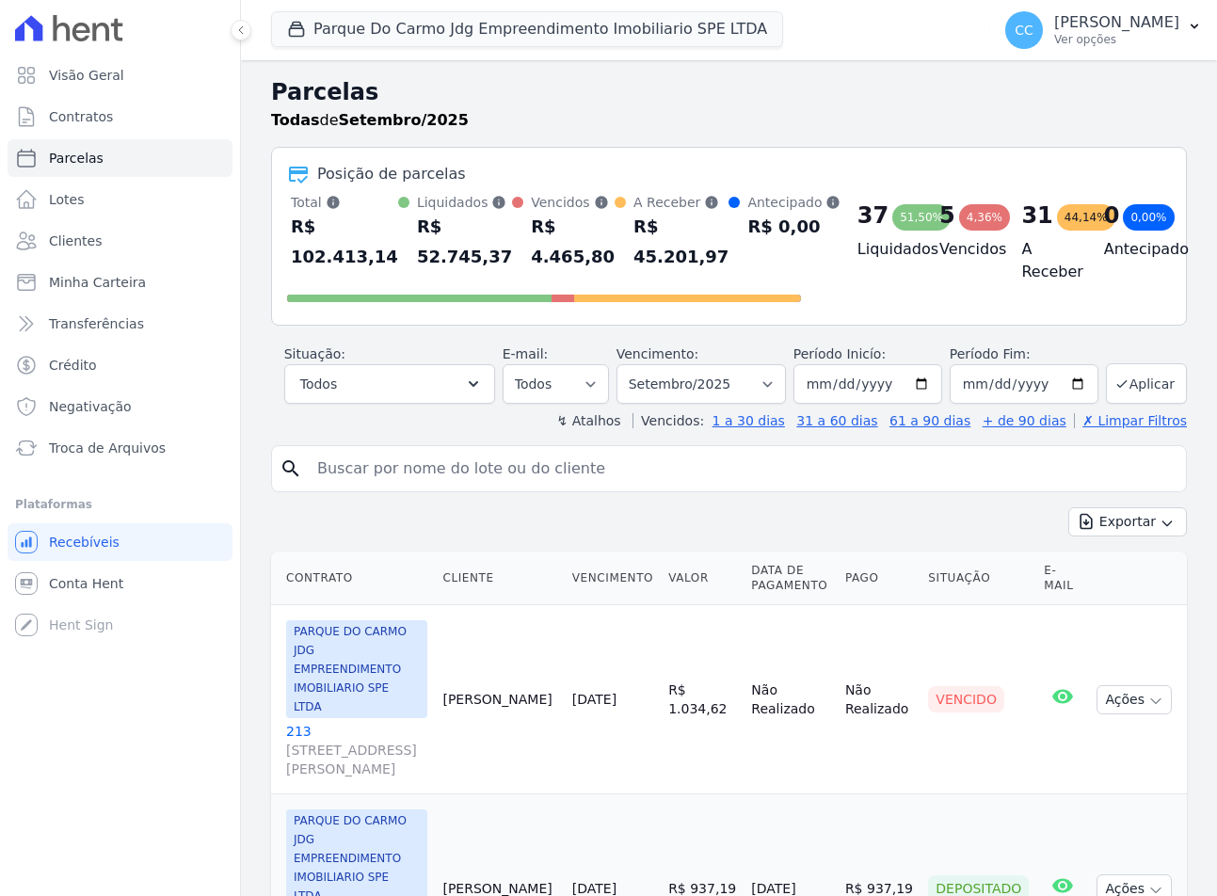
select select
drag, startPoint x: 567, startPoint y: 456, endPoint x: 471, endPoint y: 427, distance: 100.1
click at [567, 456] on input "search" at bounding box center [742, 469] width 873 height 38
type input "beatri"
select select
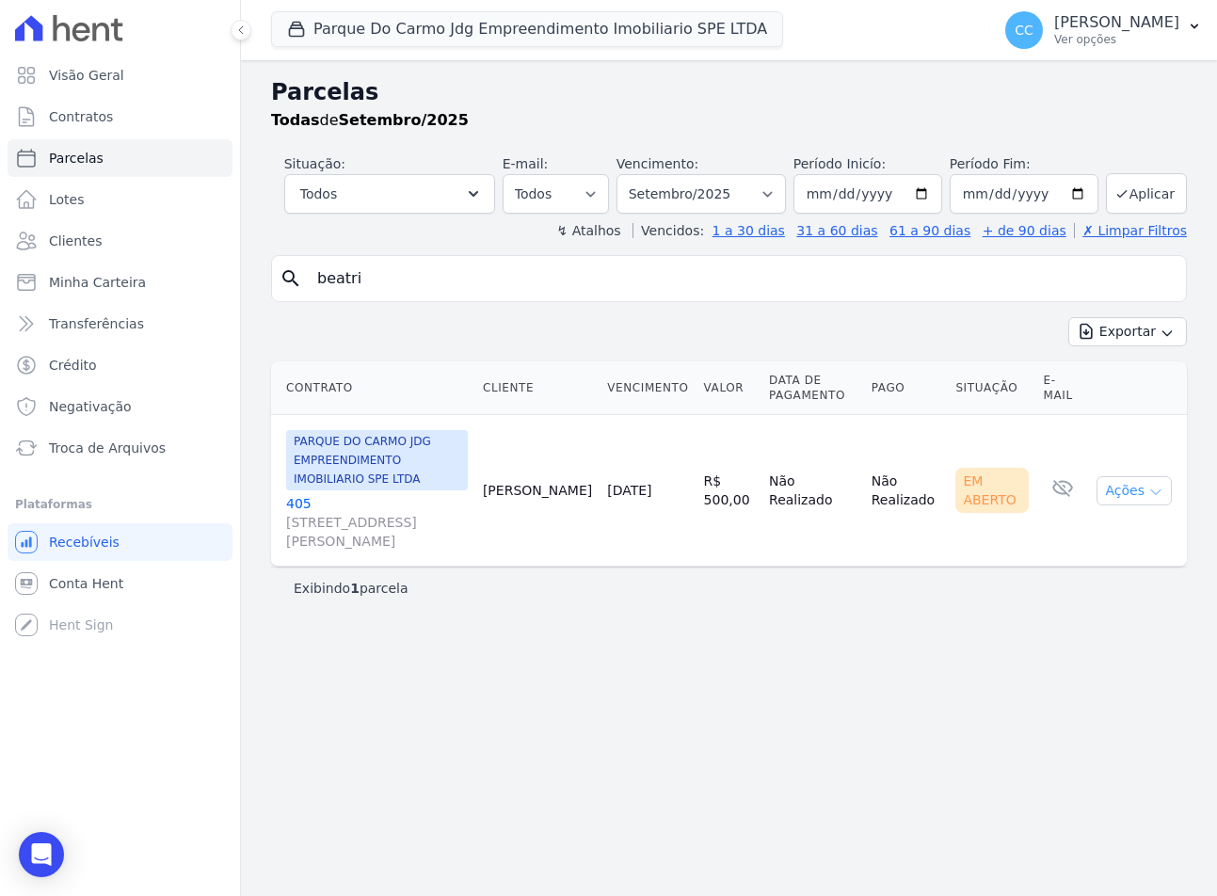
click at [1146, 487] on button "Ações" at bounding box center [1134, 490] width 75 height 29
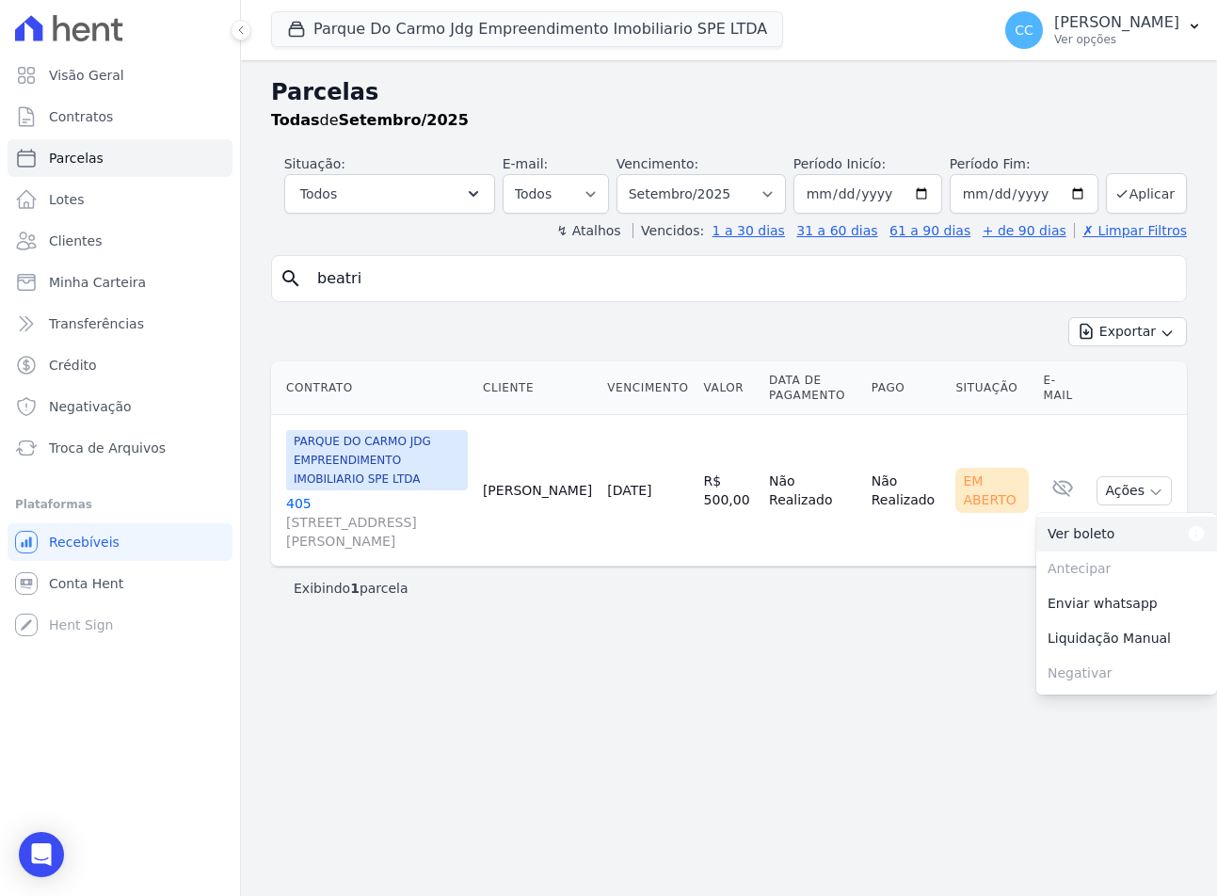
click at [1089, 539] on link "Ver boleto Para visualizar o boleto digite os 5 primeiros dígitos do seu CPF" at bounding box center [1127, 534] width 181 height 35
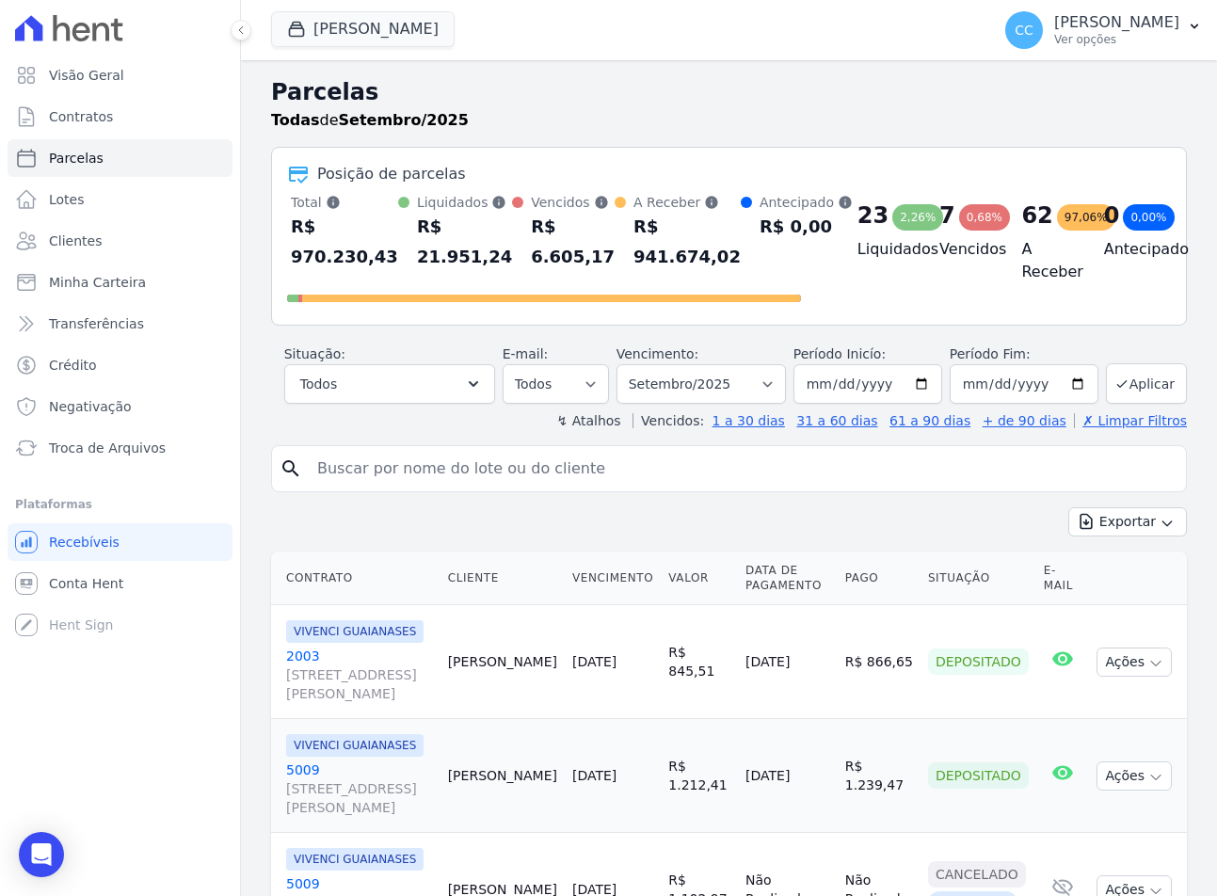
select select
type input "renata santos"
select select
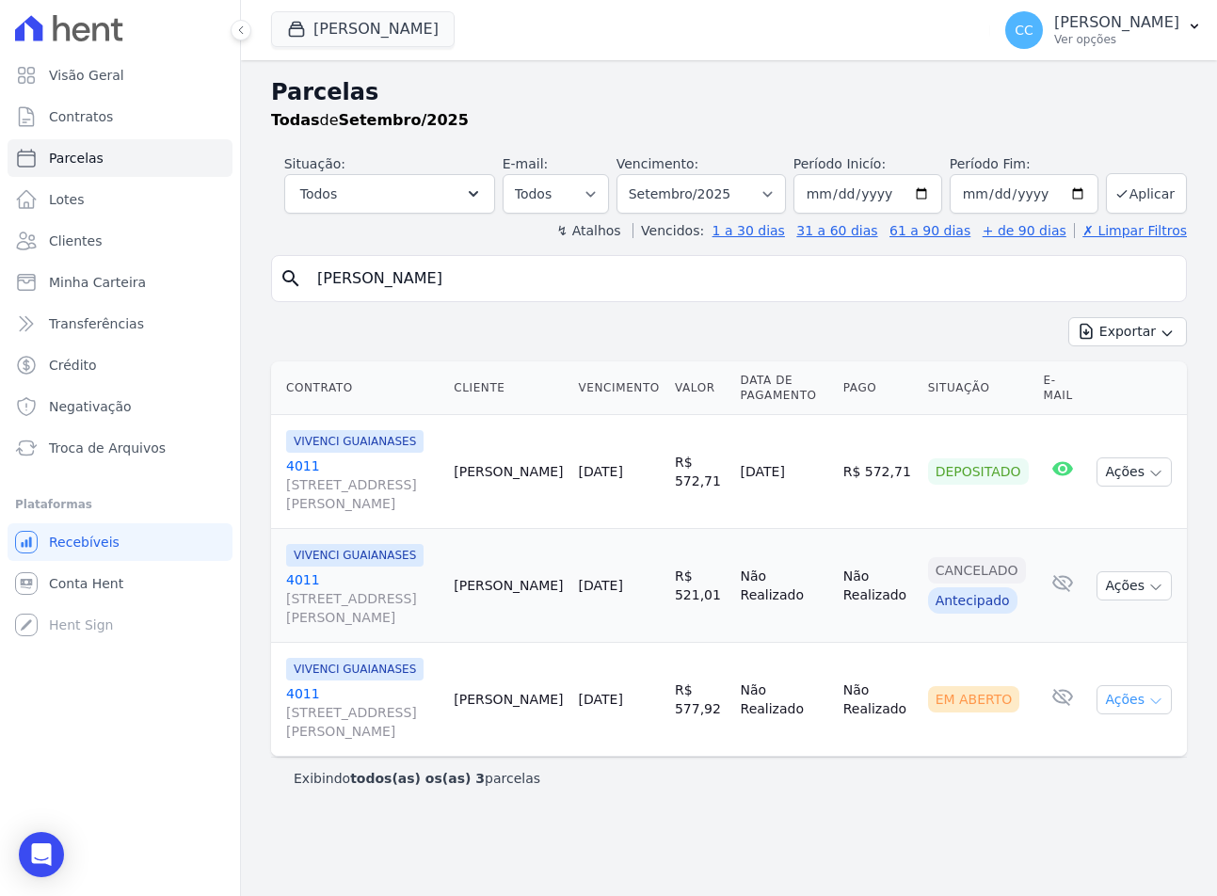
click at [1134, 696] on button "Ações" at bounding box center [1134, 699] width 75 height 29
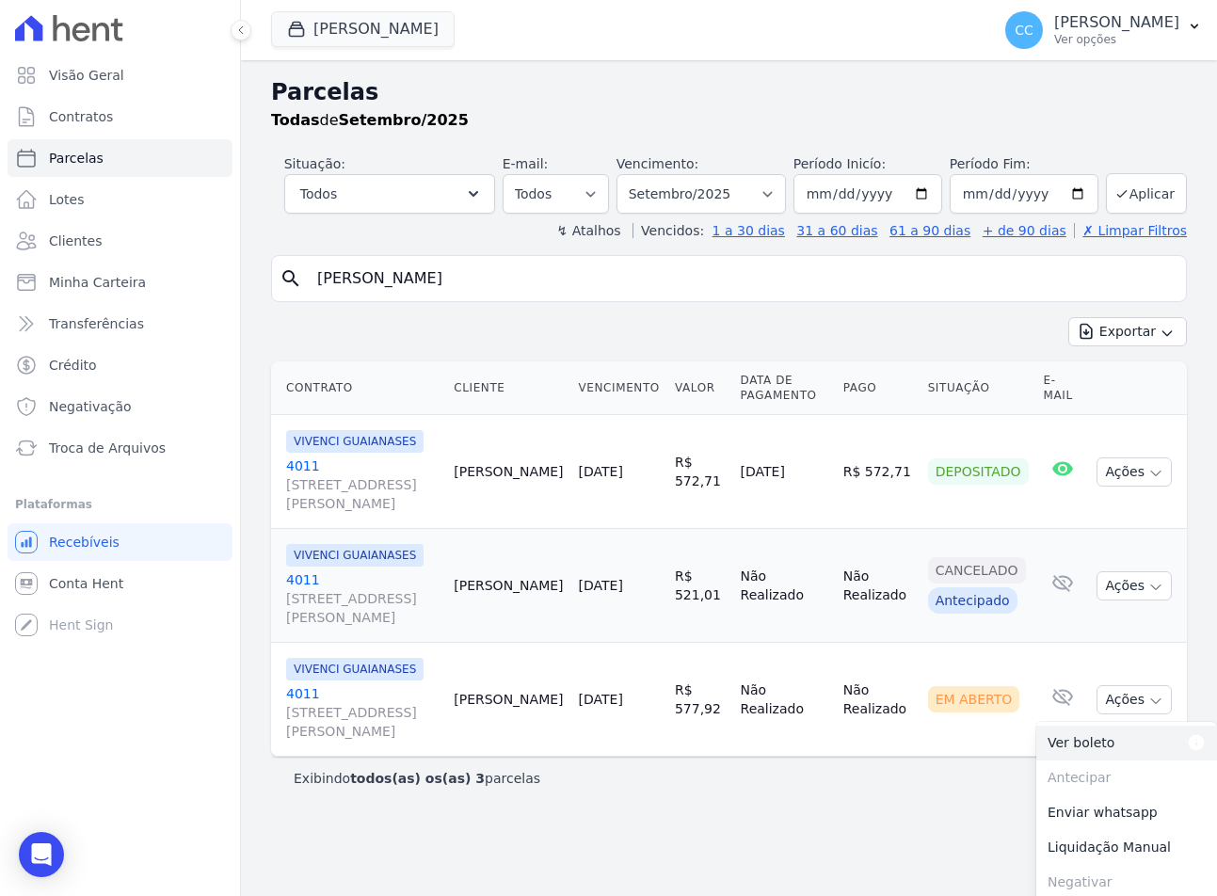
click at [1077, 745] on link "Ver boleto Para visualizar o boleto digite os 5 primeiros dígitos do seu CPF" at bounding box center [1127, 743] width 181 height 35
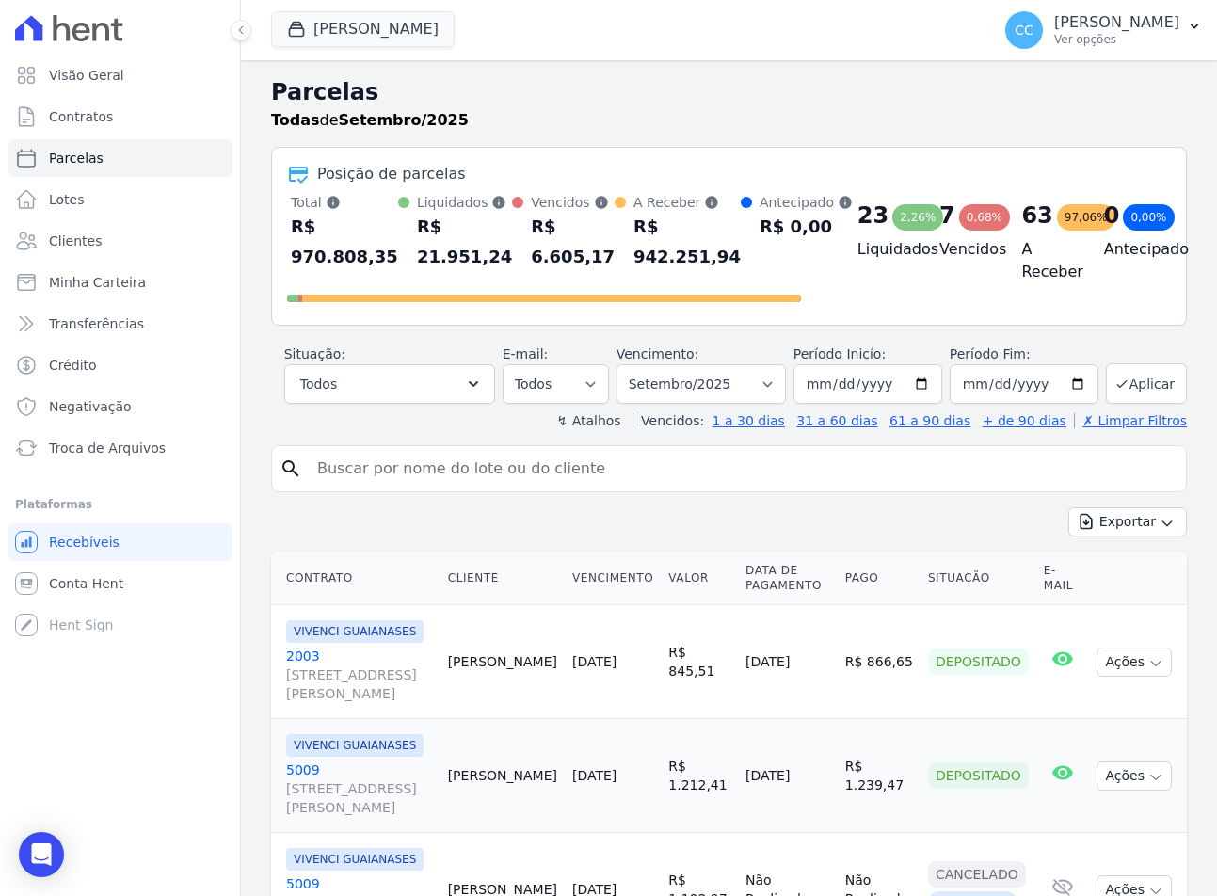
select select
type input "renata"
select select
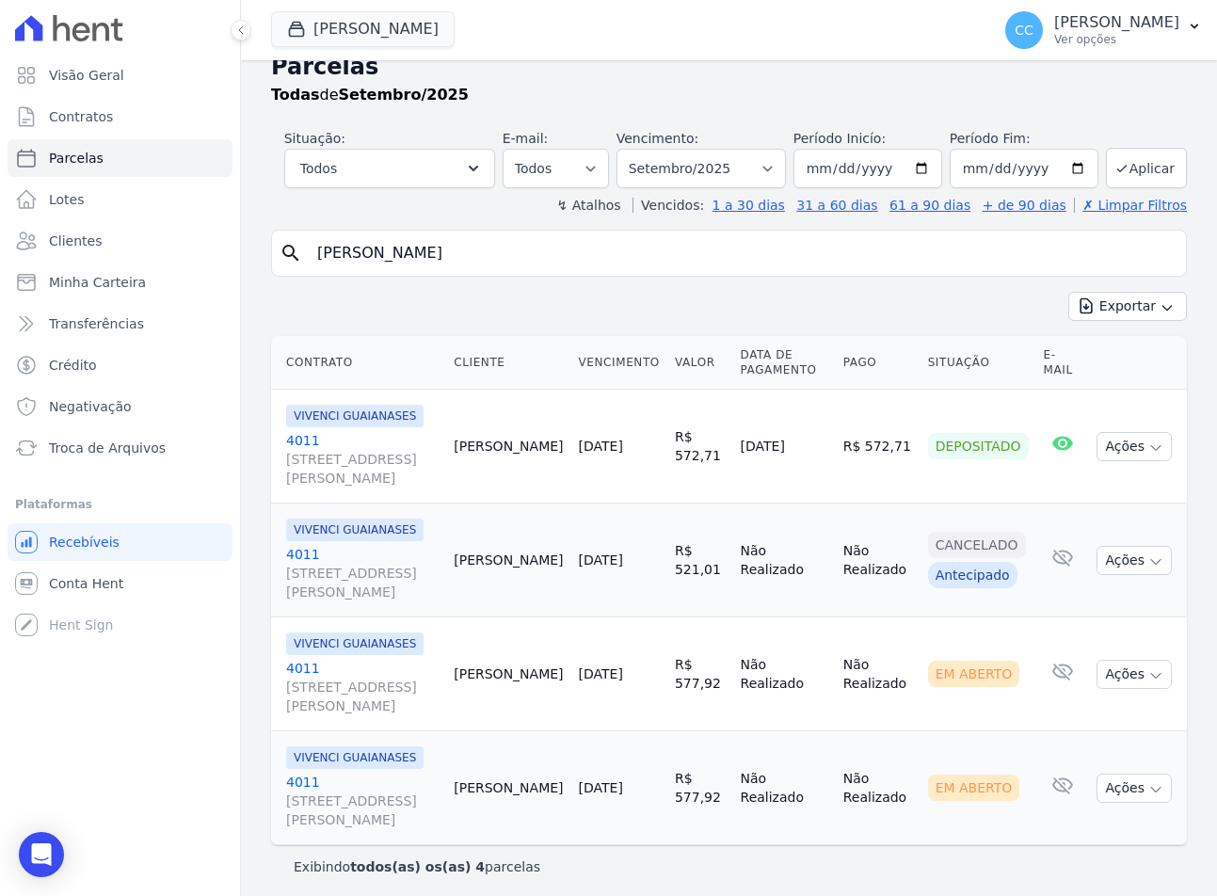
scroll to position [32, 0]
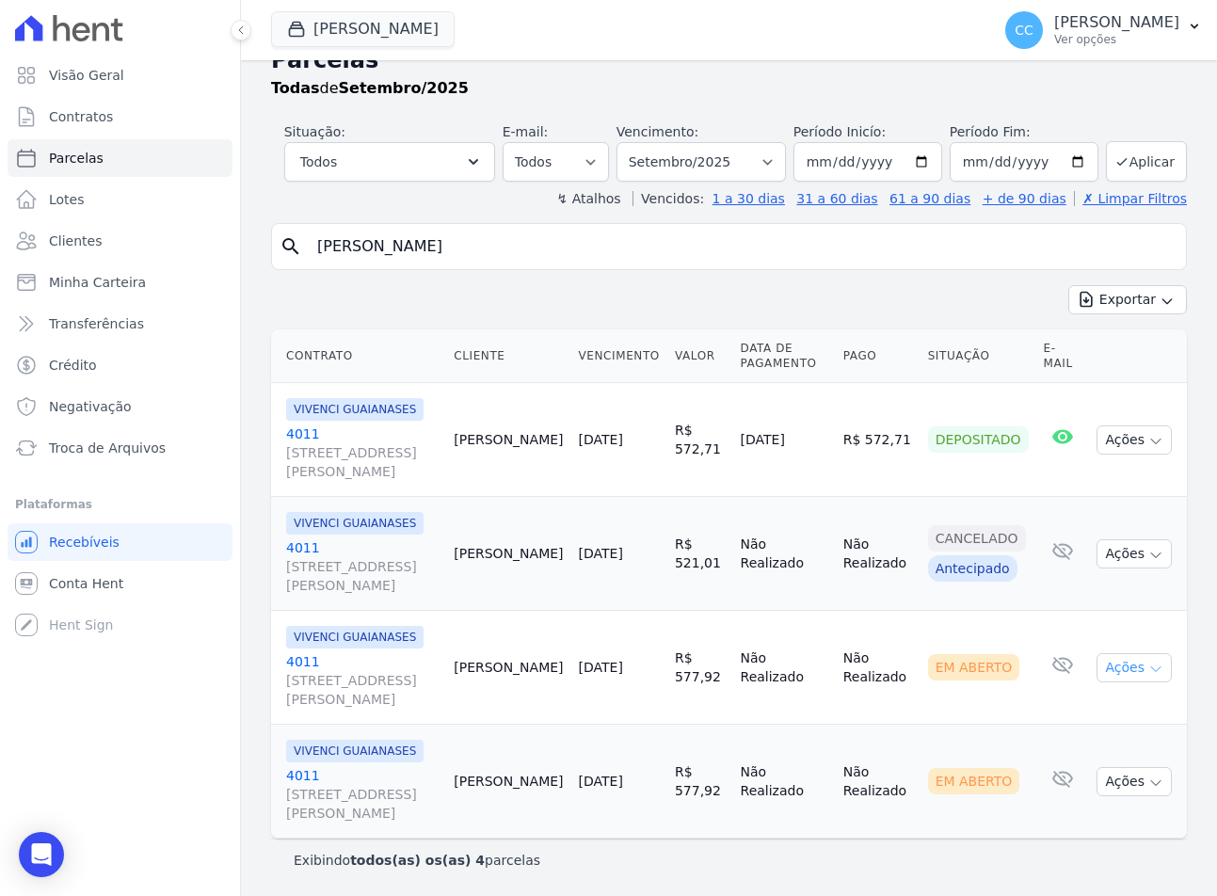
click at [1149, 670] on icon "button" at bounding box center [1156, 669] width 15 height 15
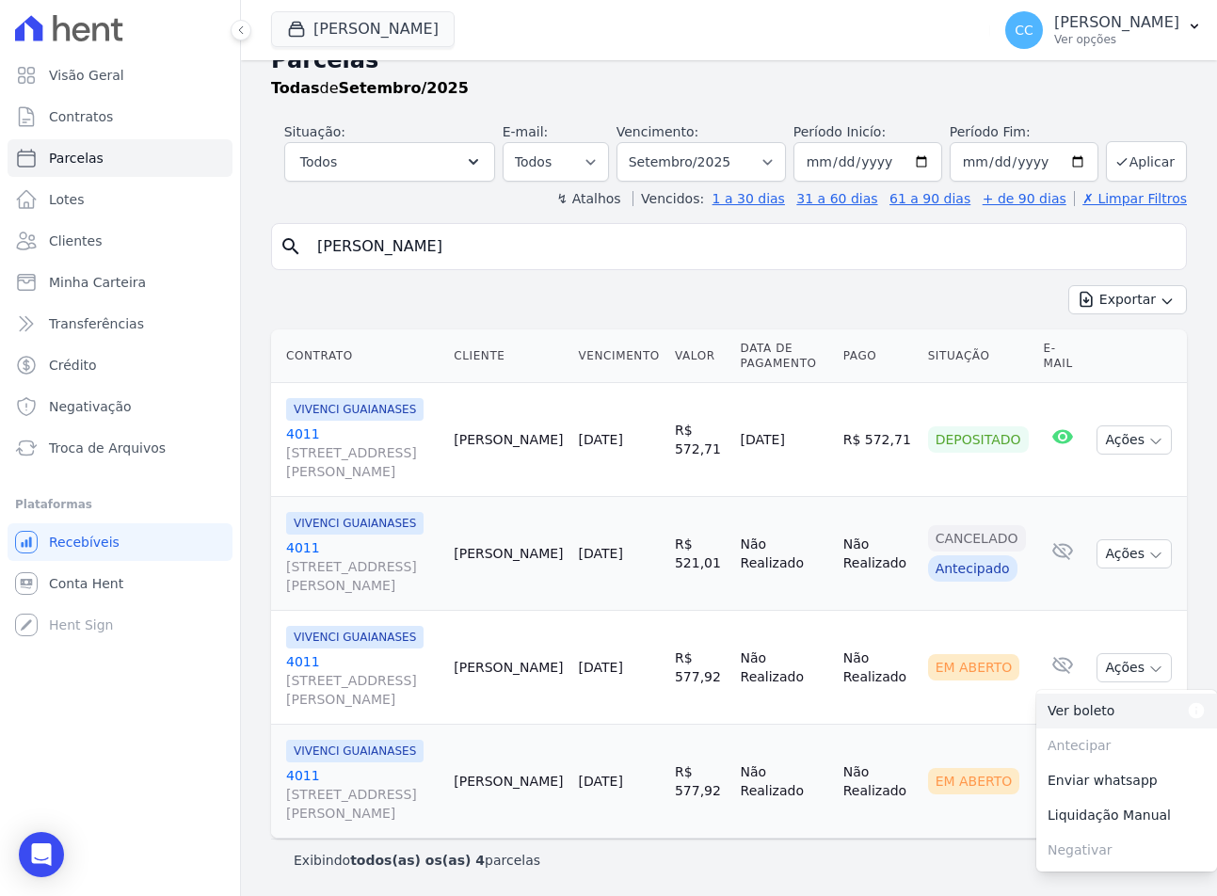
click at [1115, 709] on dt "Para visualizar o boleto digite os 5 primeiros dígitos do seu CPF" at bounding box center [1160, 710] width 91 height 19
click at [884, 866] on div "Exibindo todos(as) os(as) 4 parcelas" at bounding box center [729, 860] width 871 height 19
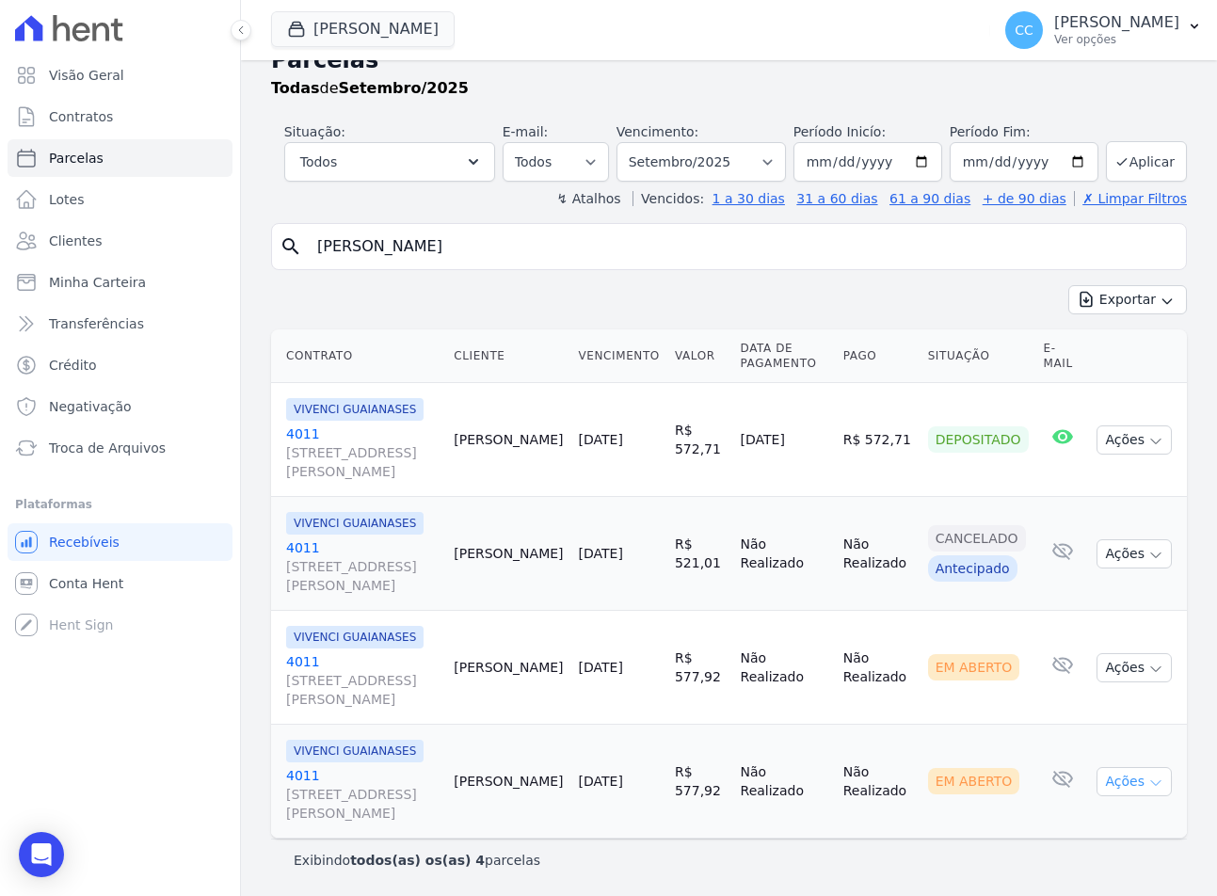
click at [1149, 789] on icon "button" at bounding box center [1156, 783] width 15 height 15
click at [1115, 827] on dt "Para visualizar o boleto digite os 5 primeiros dígitos do seu CPF" at bounding box center [1160, 824] width 91 height 19
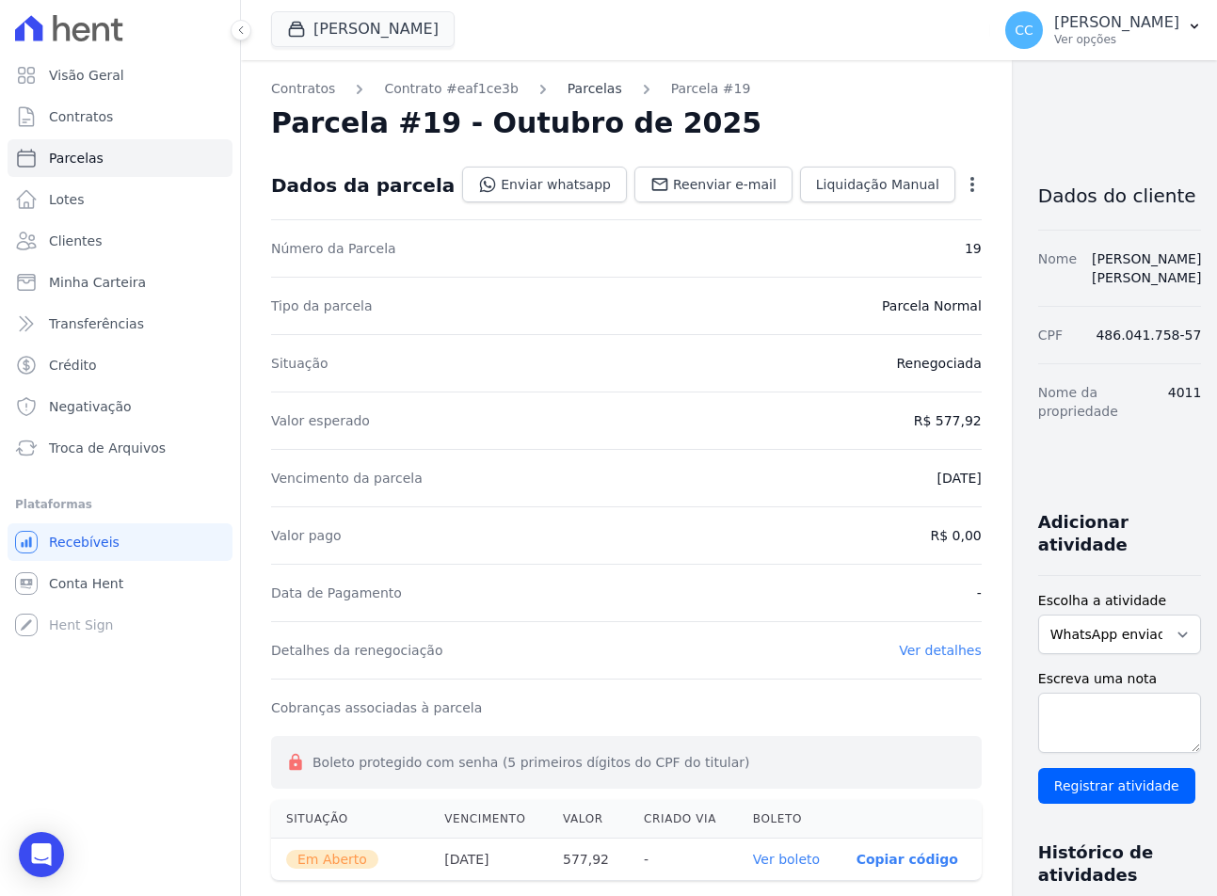
click at [578, 89] on link "Parcelas" at bounding box center [595, 89] width 55 height 20
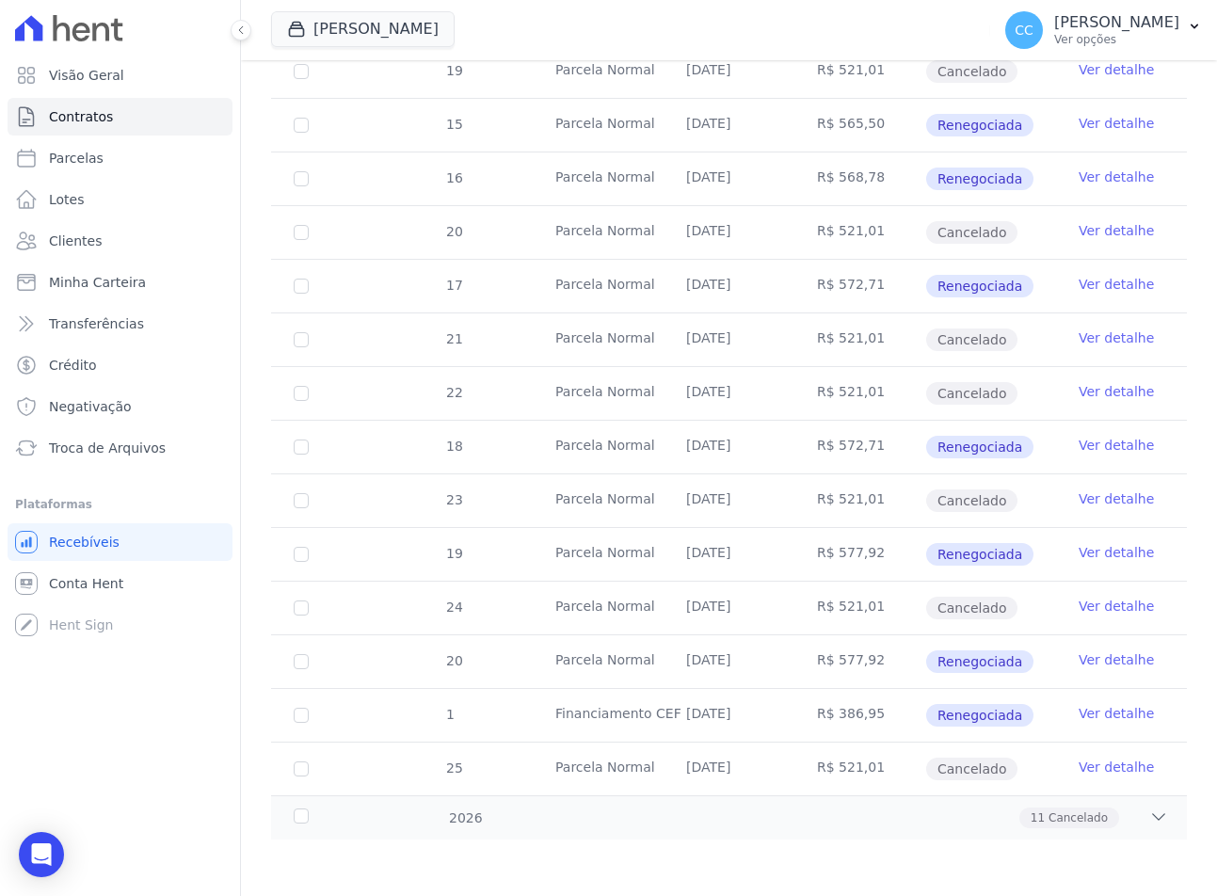
scroll to position [710, 0]
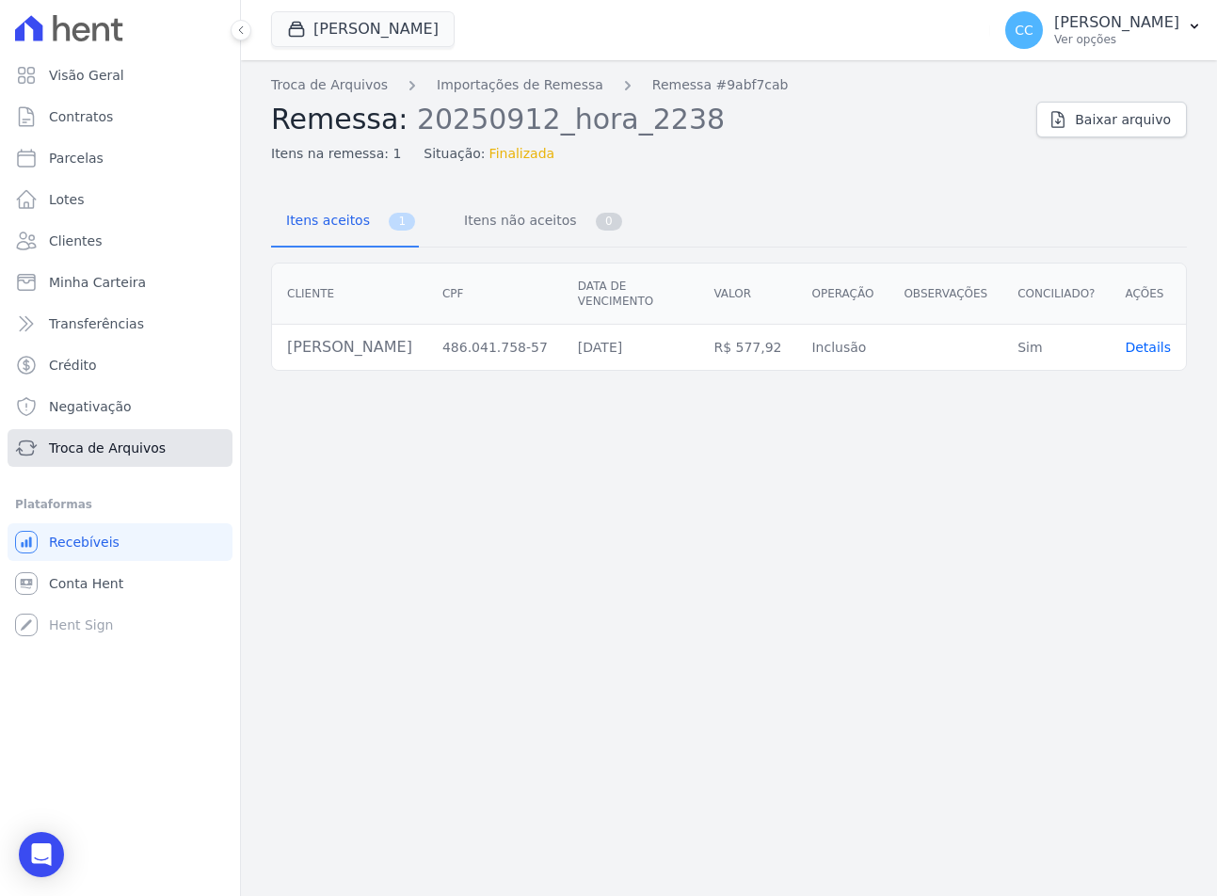
click at [73, 456] on span "Troca de Arquivos" at bounding box center [107, 448] width 117 height 19
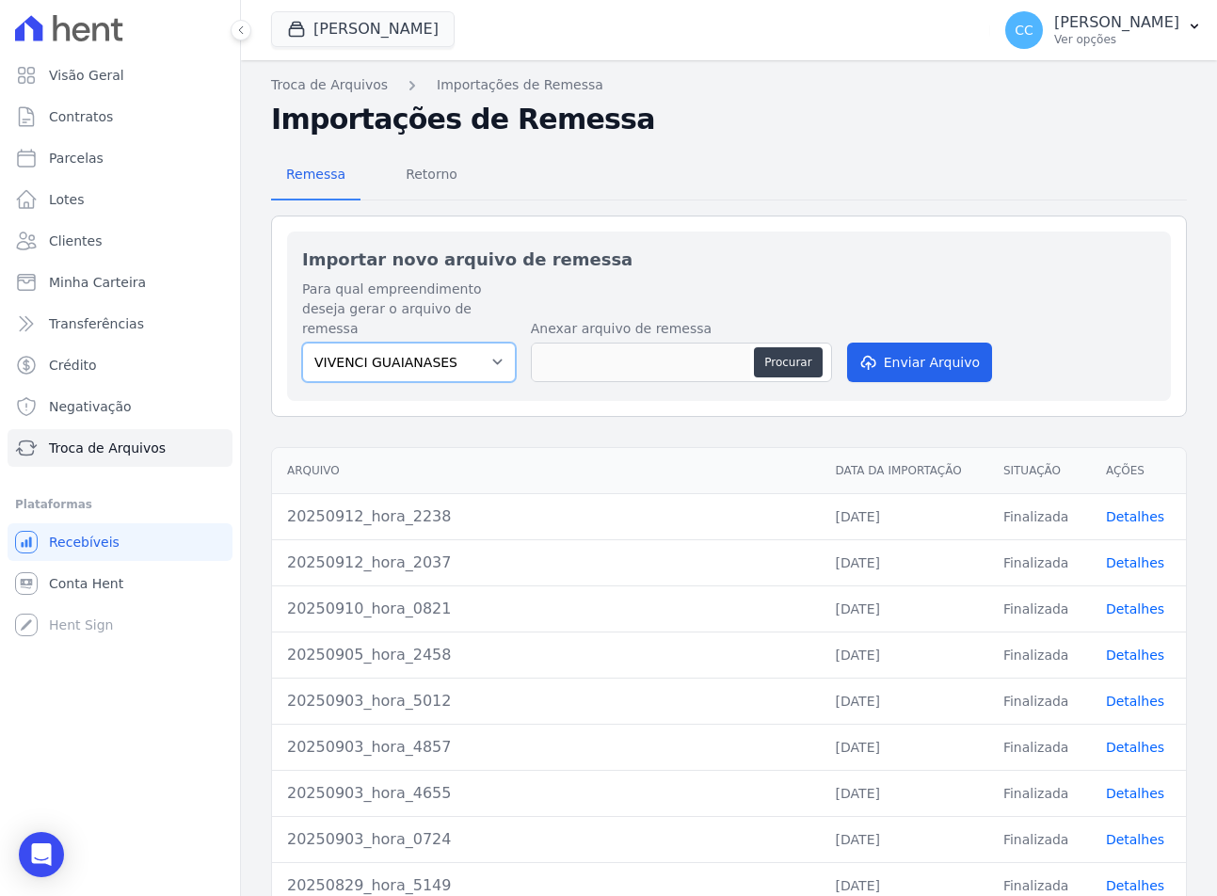
click at [362, 354] on select "VIVENCI GUAIANASES" at bounding box center [409, 363] width 214 height 40
drag, startPoint x: 338, startPoint y: 24, endPoint x: 345, endPoint y: 48, distance: 24.4
click at [338, 24] on button "[PERSON_NAME]" at bounding box center [363, 29] width 184 height 36
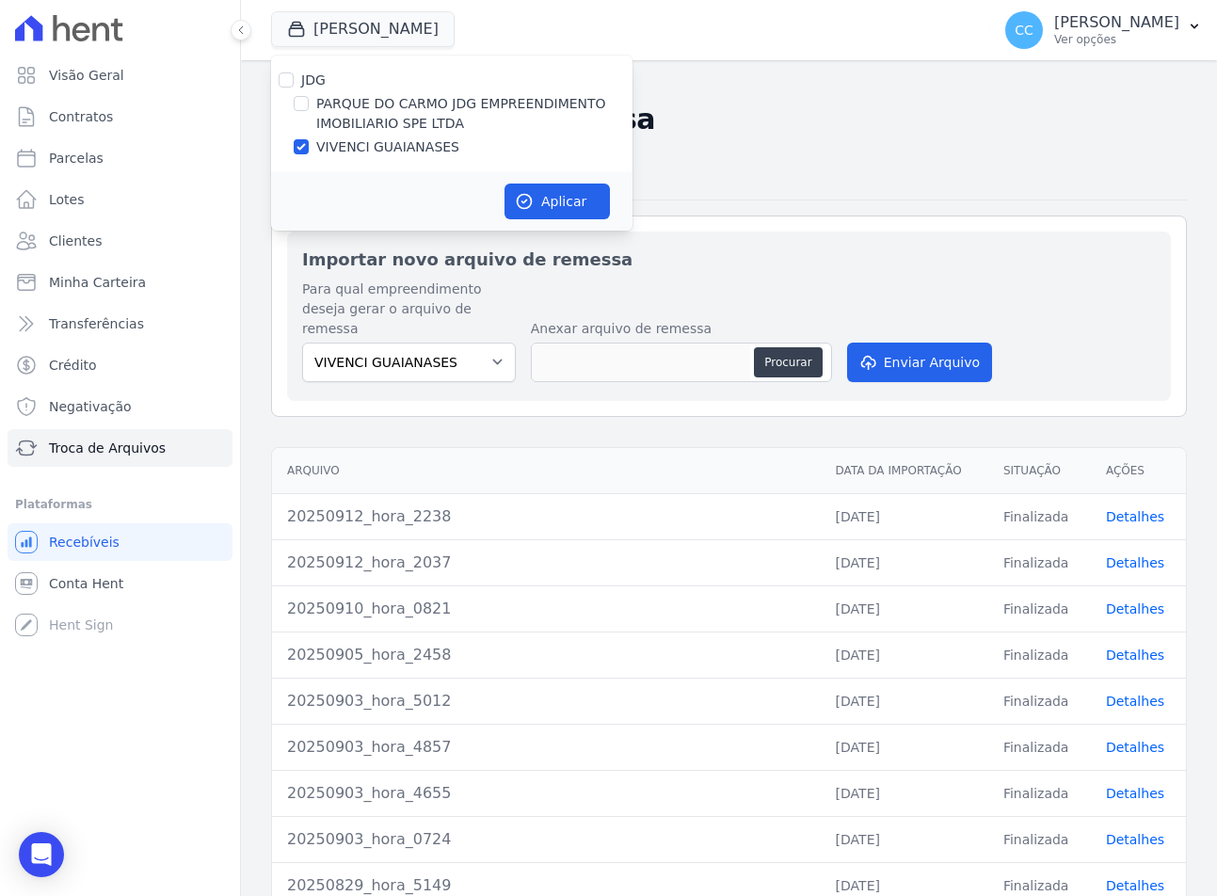
click at [354, 112] on label "PARQUE DO CARMO JDG EMPREENDIMENTO IMOBILIARIO SPE LTDA" at bounding box center [474, 114] width 316 height 40
click at [309, 111] on input "PARQUE DO CARMO JDG EMPREENDIMENTO IMOBILIARIO SPE LTDA" at bounding box center [301, 103] width 15 height 15
checkbox input "true"
click at [350, 149] on label "VIVENCI GUAIANASES" at bounding box center [387, 147] width 143 height 20
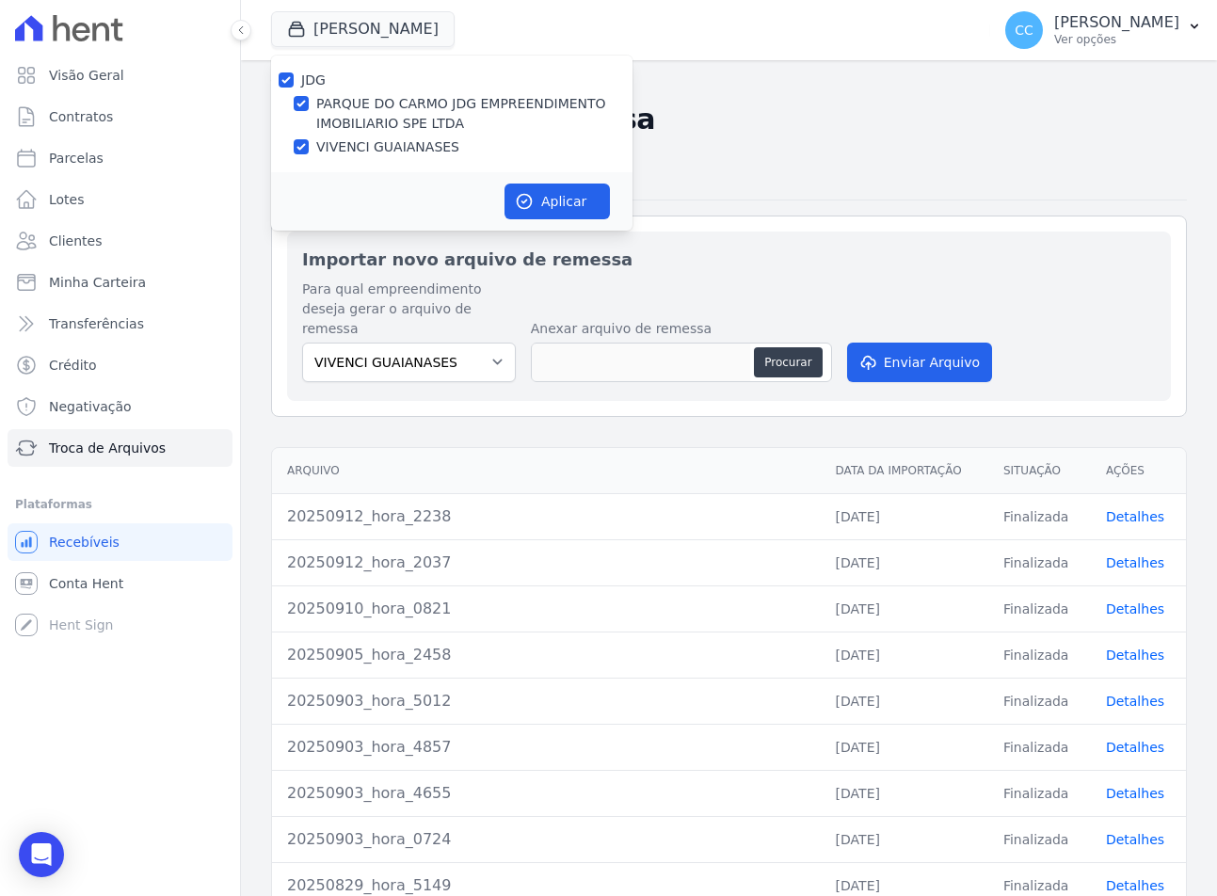
click at [309, 149] on input "VIVENCI GUAIANASES" at bounding box center [301, 146] width 15 height 15
checkbox input "false"
click at [570, 196] on button "Aplicar" at bounding box center [557, 202] width 105 height 36
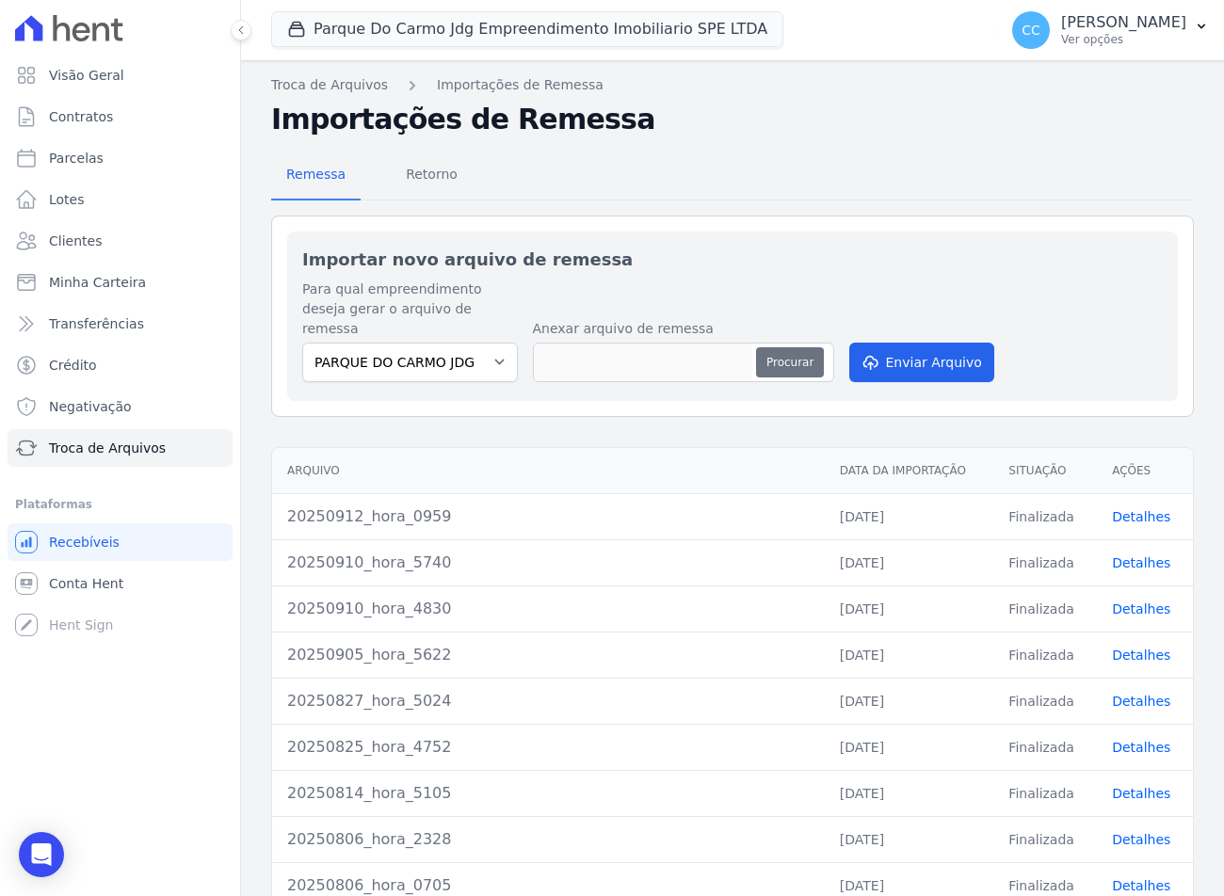
click at [791, 352] on button "Procurar" at bounding box center [790, 362] width 68 height 30
type input "20250912_hora_5348"
click at [920, 343] on button "Enviar Arquivo" at bounding box center [921, 363] width 145 height 40
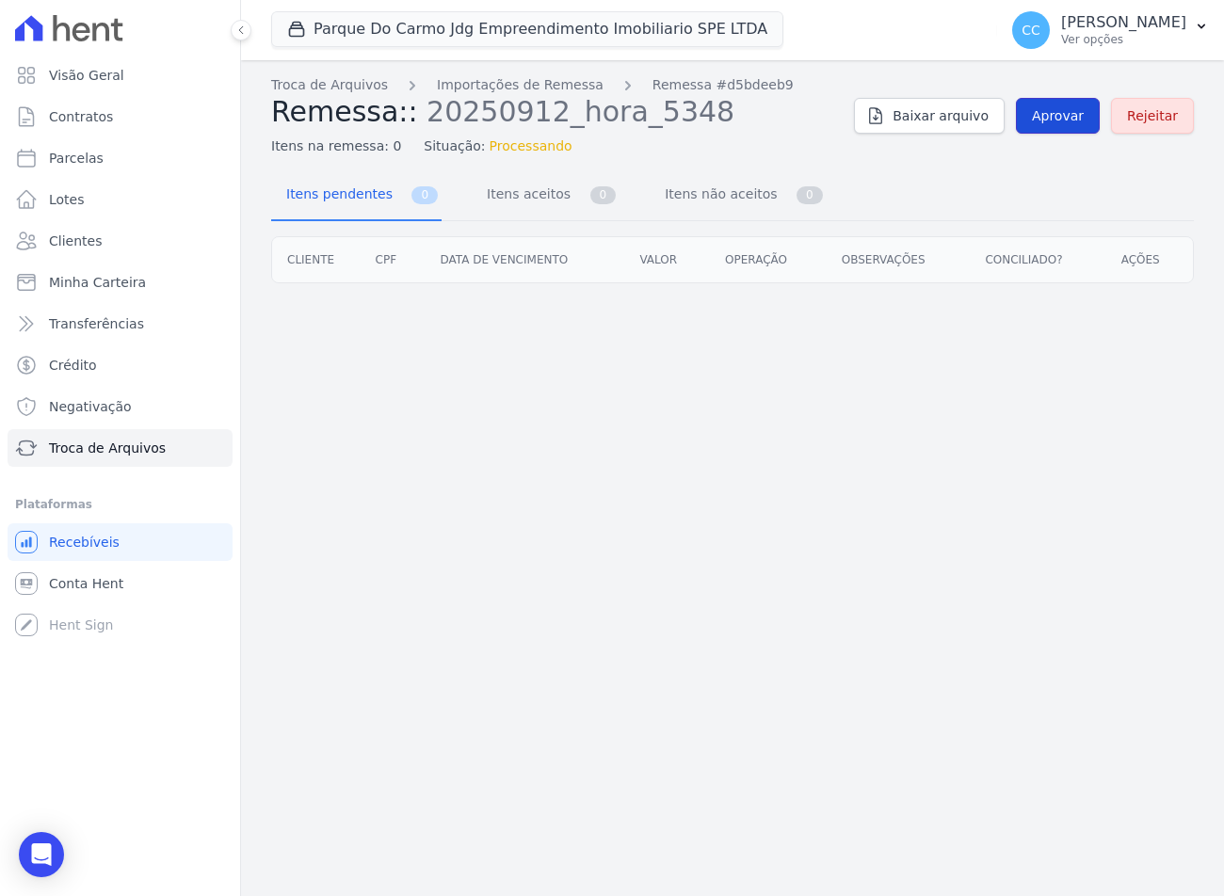
click at [1078, 108] on span "Aprovar" at bounding box center [1058, 115] width 52 height 19
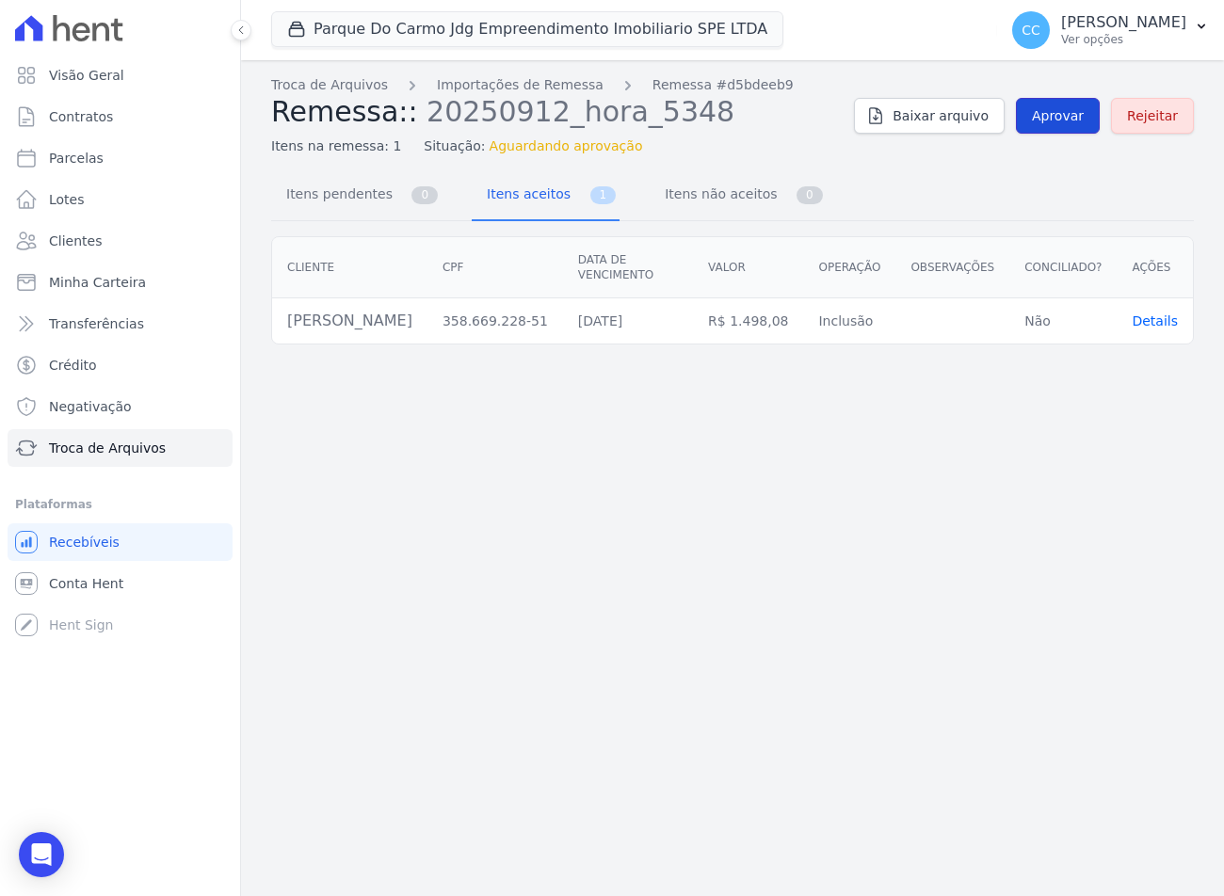
click at [1051, 119] on span "Aprovar" at bounding box center [1058, 115] width 52 height 19
click at [1052, 119] on span "Aprovar" at bounding box center [1058, 115] width 52 height 19
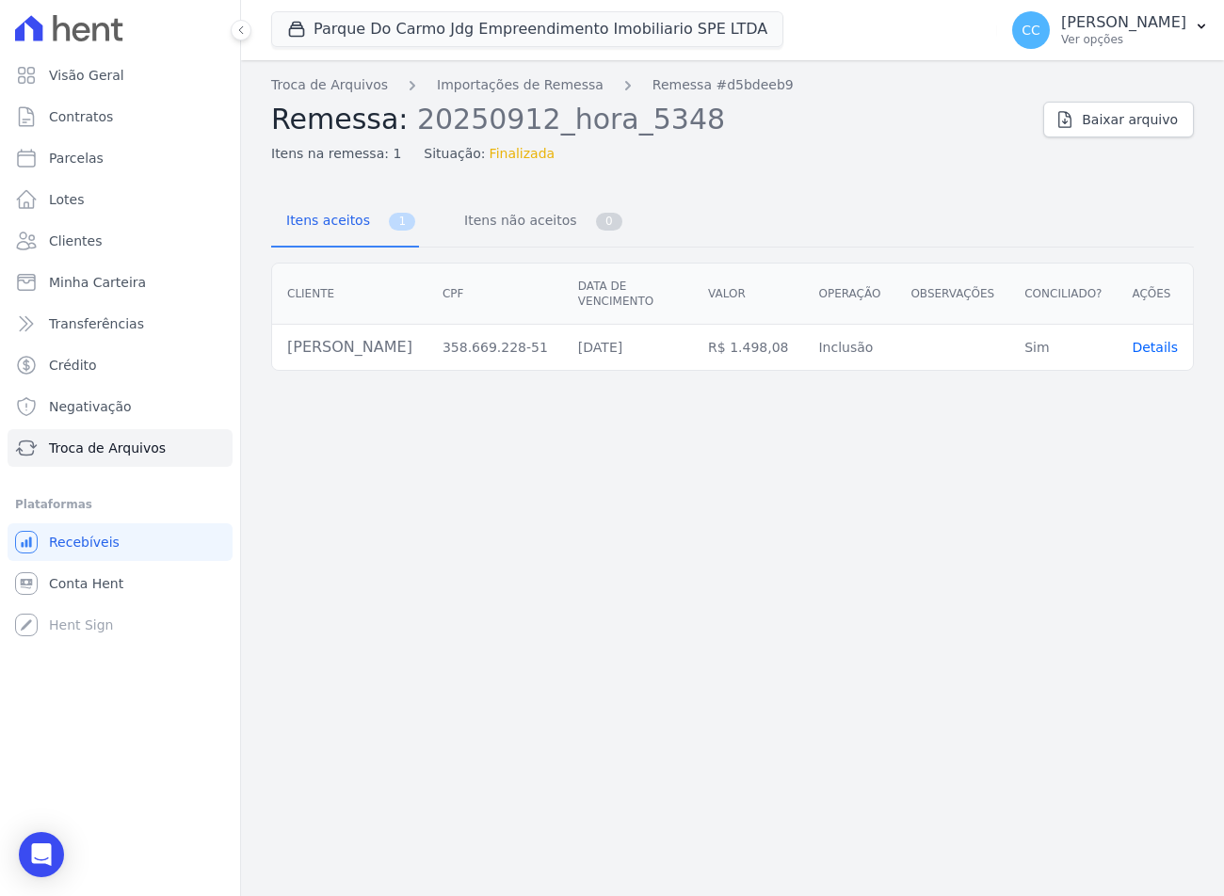
click at [817, 115] on h2 "Remessa: 20250912_hora_5348" at bounding box center [649, 120] width 757 height 34
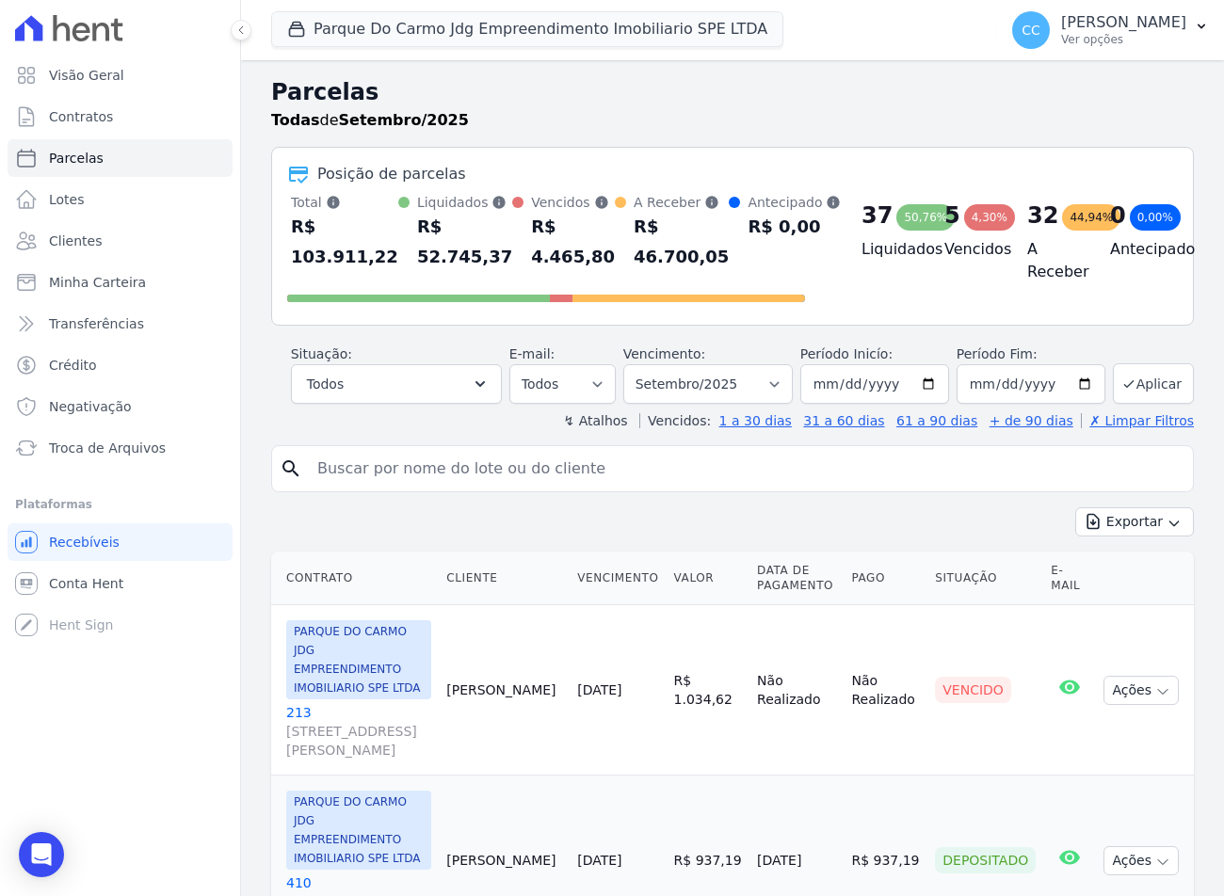
select select
click at [583, 476] on input "search" at bounding box center [745, 469] width 879 height 38
type input "[PERSON_NAME]"
select select
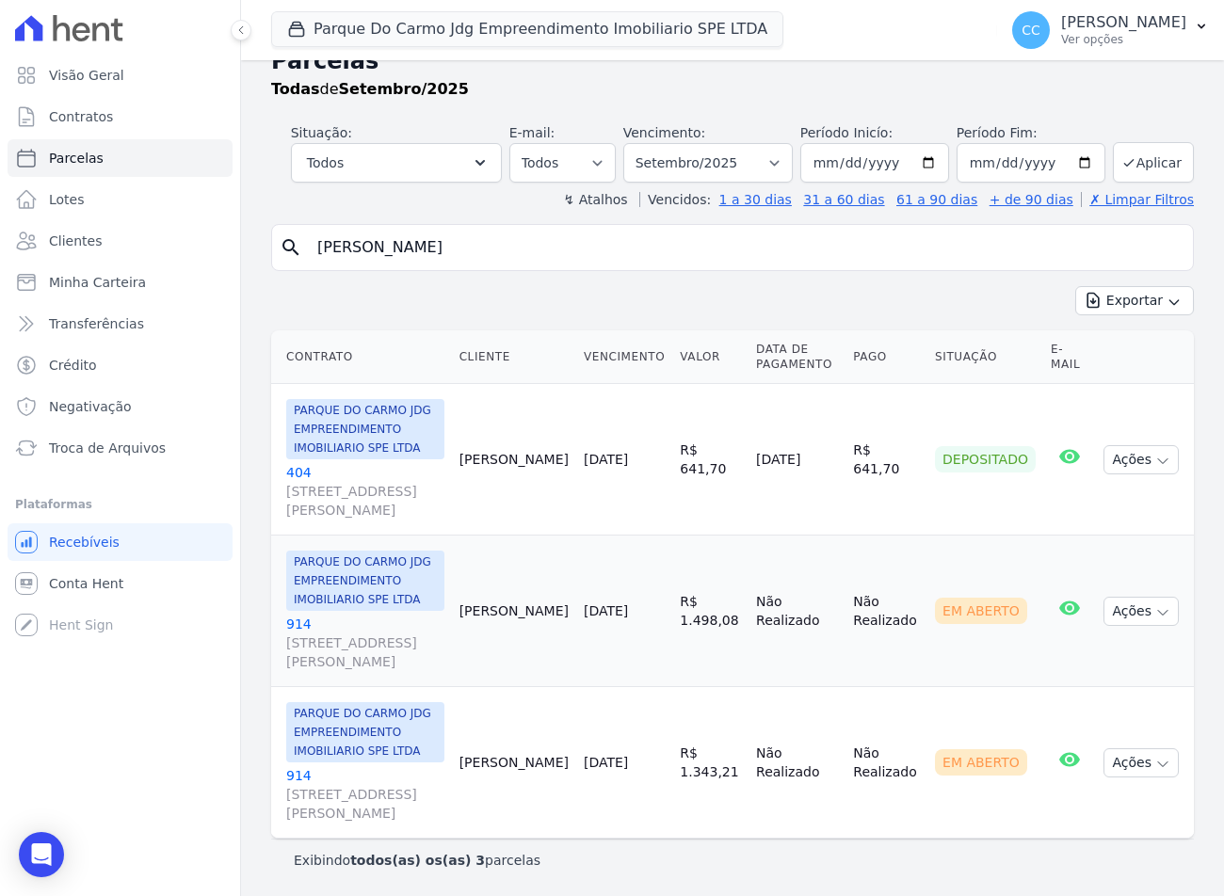
scroll to position [88, 0]
click at [1135, 597] on button "Ações" at bounding box center [1140, 611] width 75 height 29
click at [866, 636] on td "Não Realizado" at bounding box center [886, 612] width 82 height 152
click at [1137, 597] on button "Ações" at bounding box center [1140, 611] width 75 height 29
click at [1079, 639] on link "Ver boleto Para visualizar o boleto digite os 5 primeiros dígitos do seu CPF" at bounding box center [1133, 654] width 181 height 35
